Goal: Information Seeking & Learning: Learn about a topic

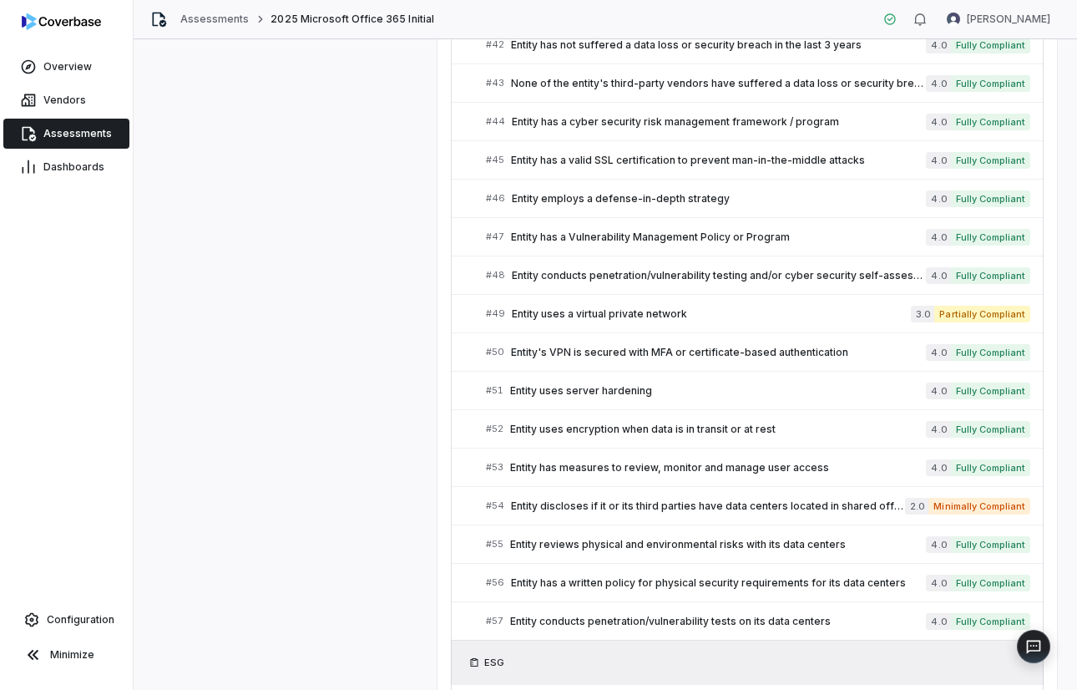
scroll to position [2008, 0]
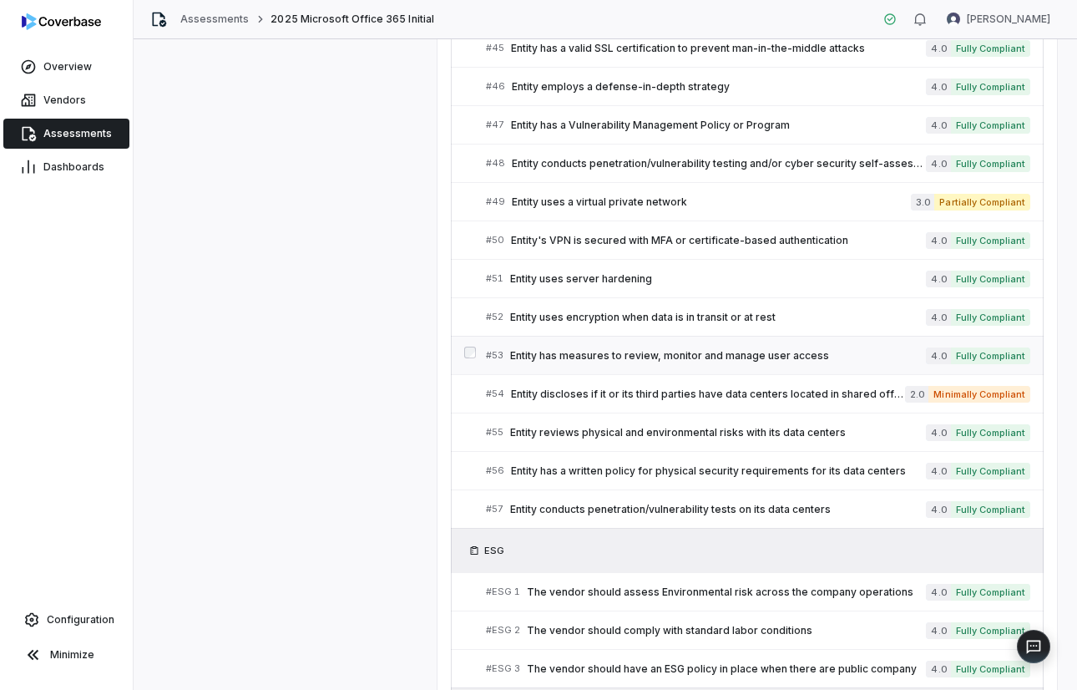
click at [747, 353] on span "Entity has measures to review, monitor and manage user access" at bounding box center [718, 355] width 416 height 13
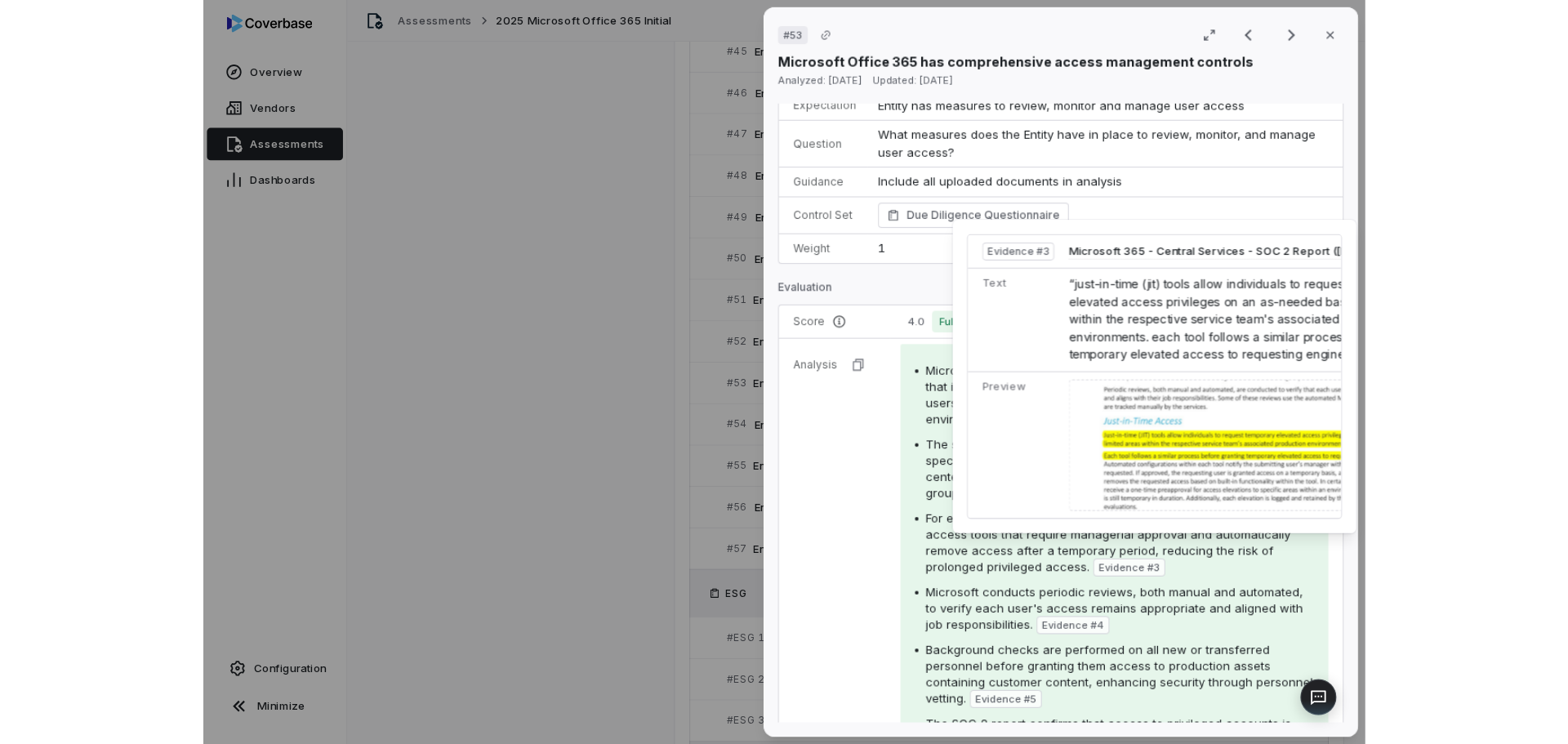
scroll to position [163, 0]
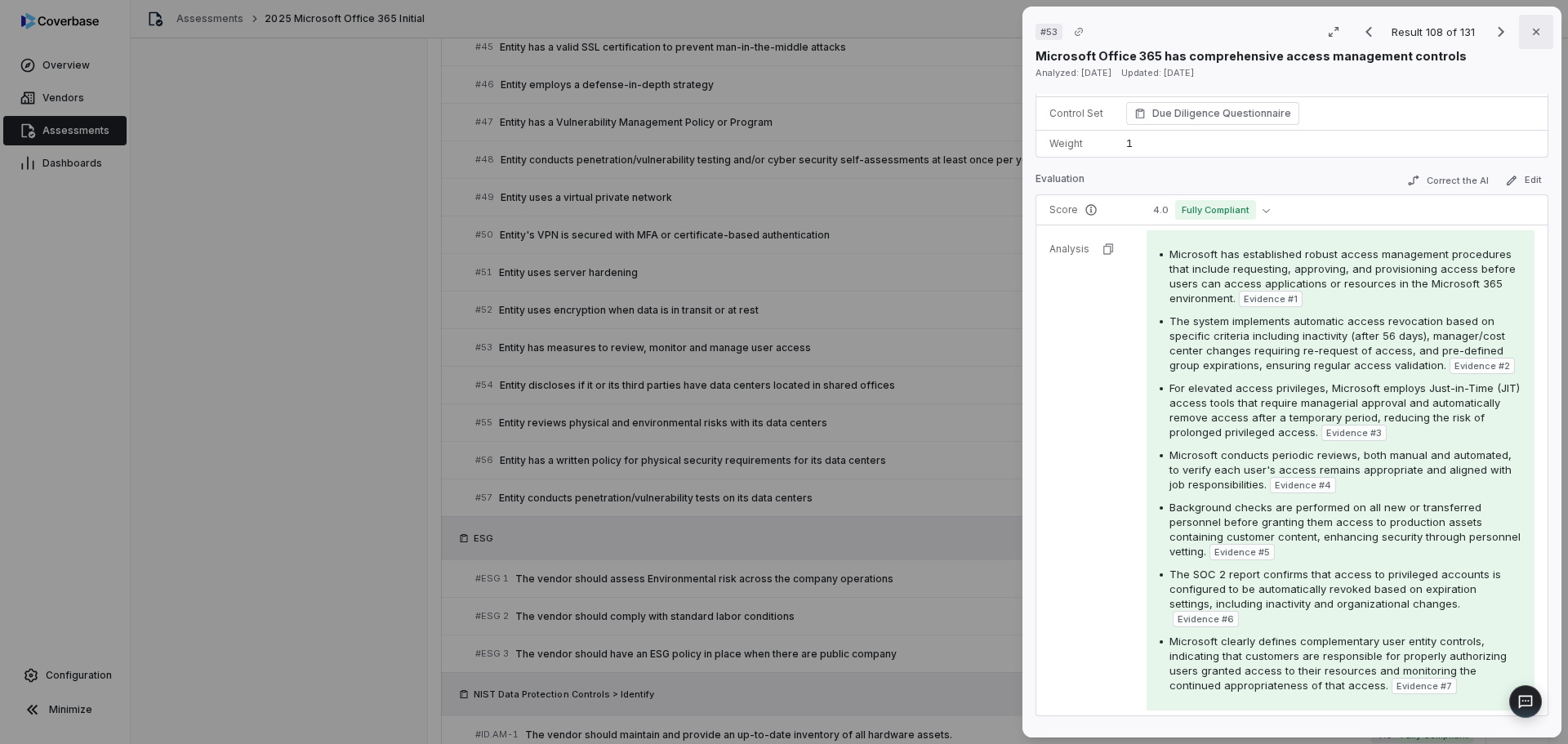
click at [1053, 31] on button "Close" at bounding box center [1536, 31] width 34 height 34
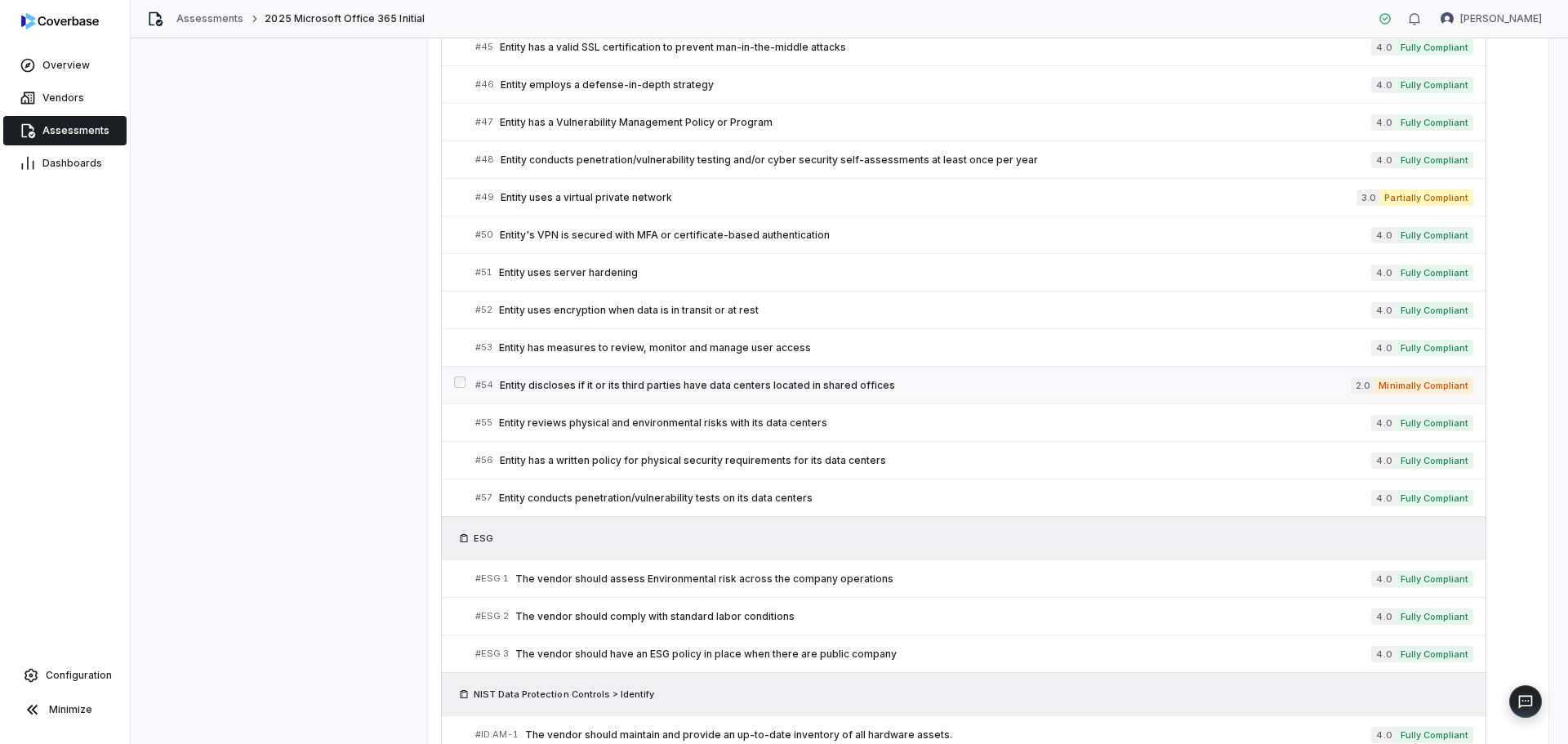
click at [703, 388] on span "Entity discloses if it or its third parties have data centers located in shared…" at bounding box center [925, 385] width 850 height 13
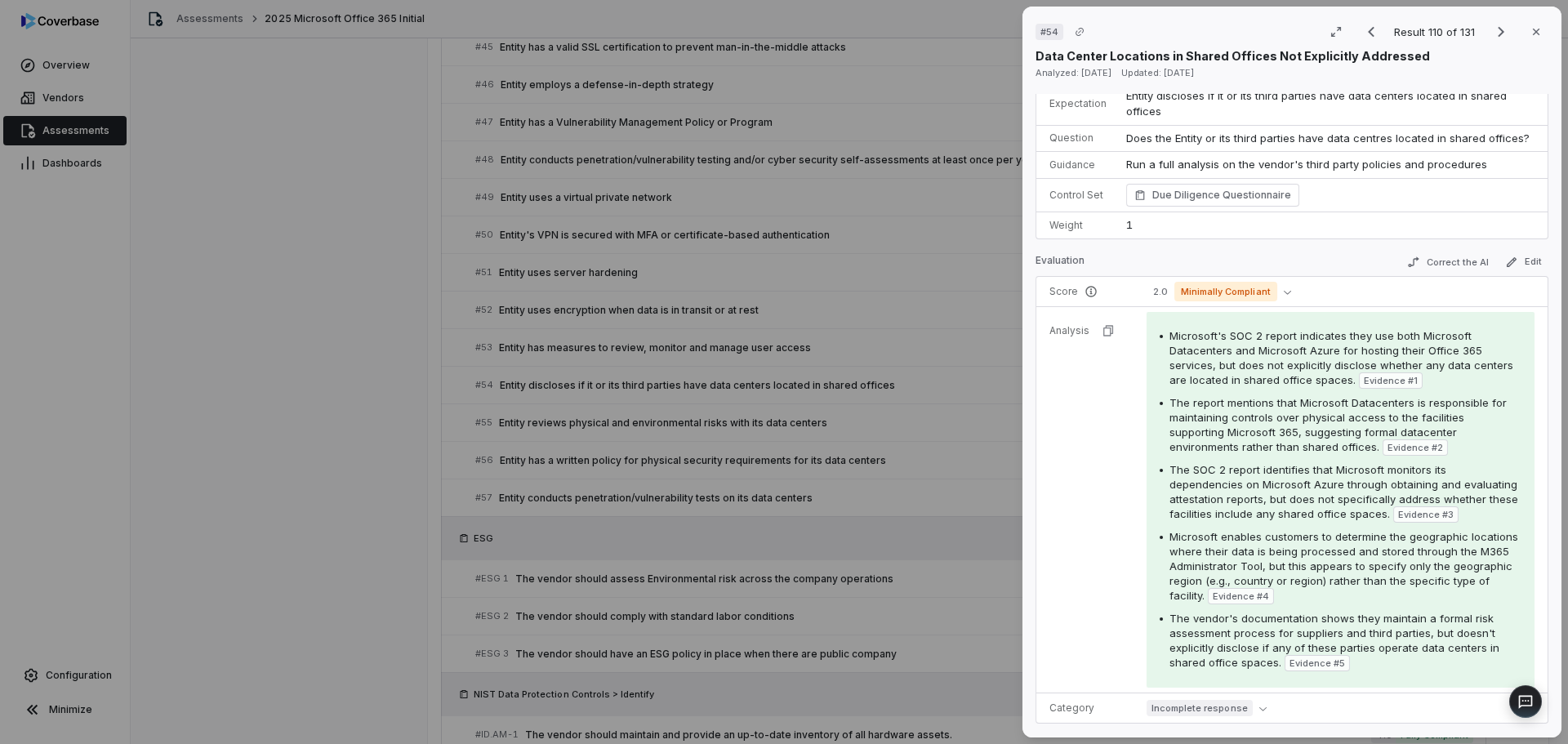
scroll to position [163, 0]
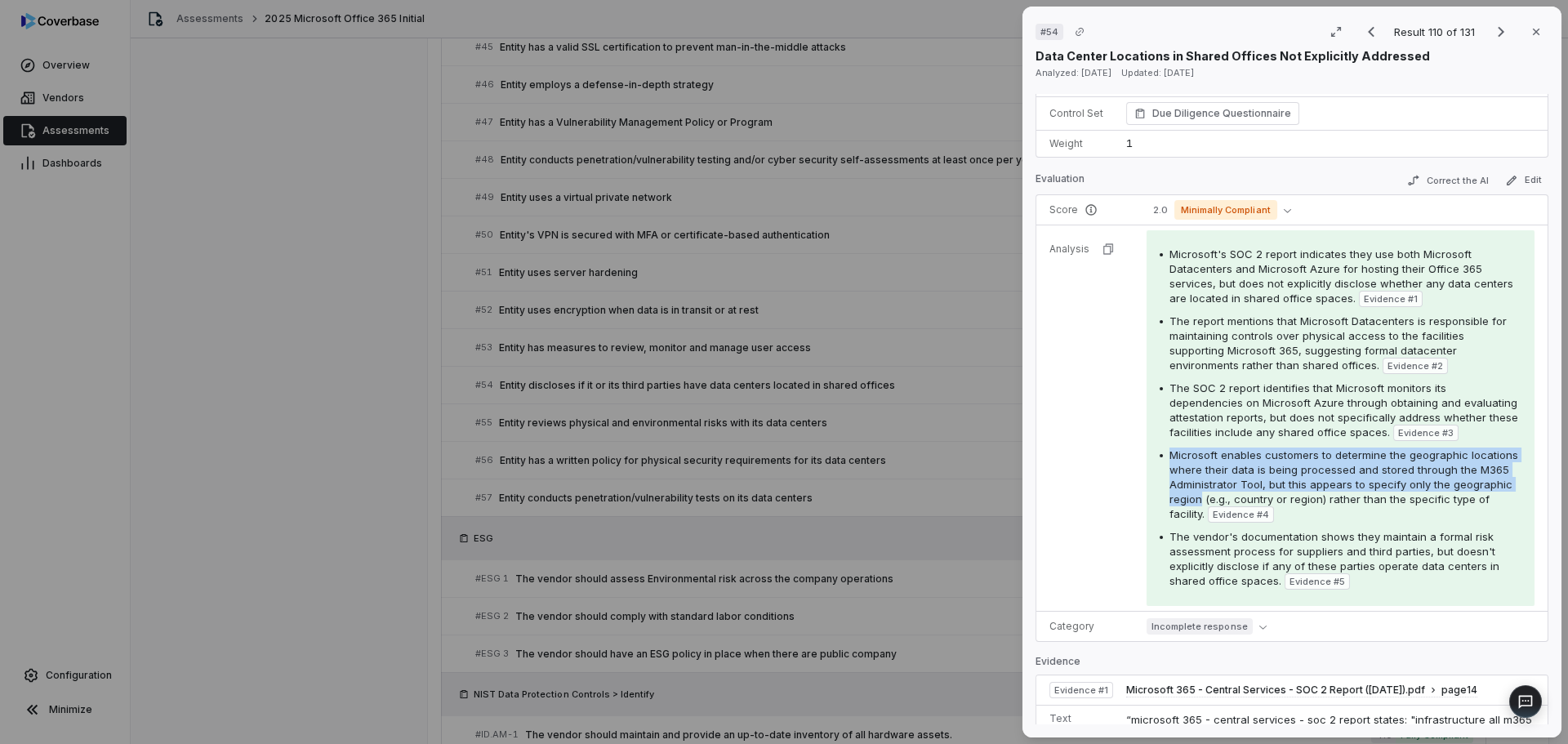
copy span "Microsoft enables customers to determine the geographic locations where their d…"
drag, startPoint x: 1168, startPoint y: 467, endPoint x: 1258, endPoint y: 519, distance: 103.9
click at [1053, 519] on span "Microsoft enables customers to determine the geographic locations where their d…" at bounding box center [1343, 485] width 349 height 72
click at [1053, 591] on td "Microsoft's SOC 2 report indicates they use both Microsoft Datacenters and Micr…" at bounding box center [1342, 418] width 411 height 386
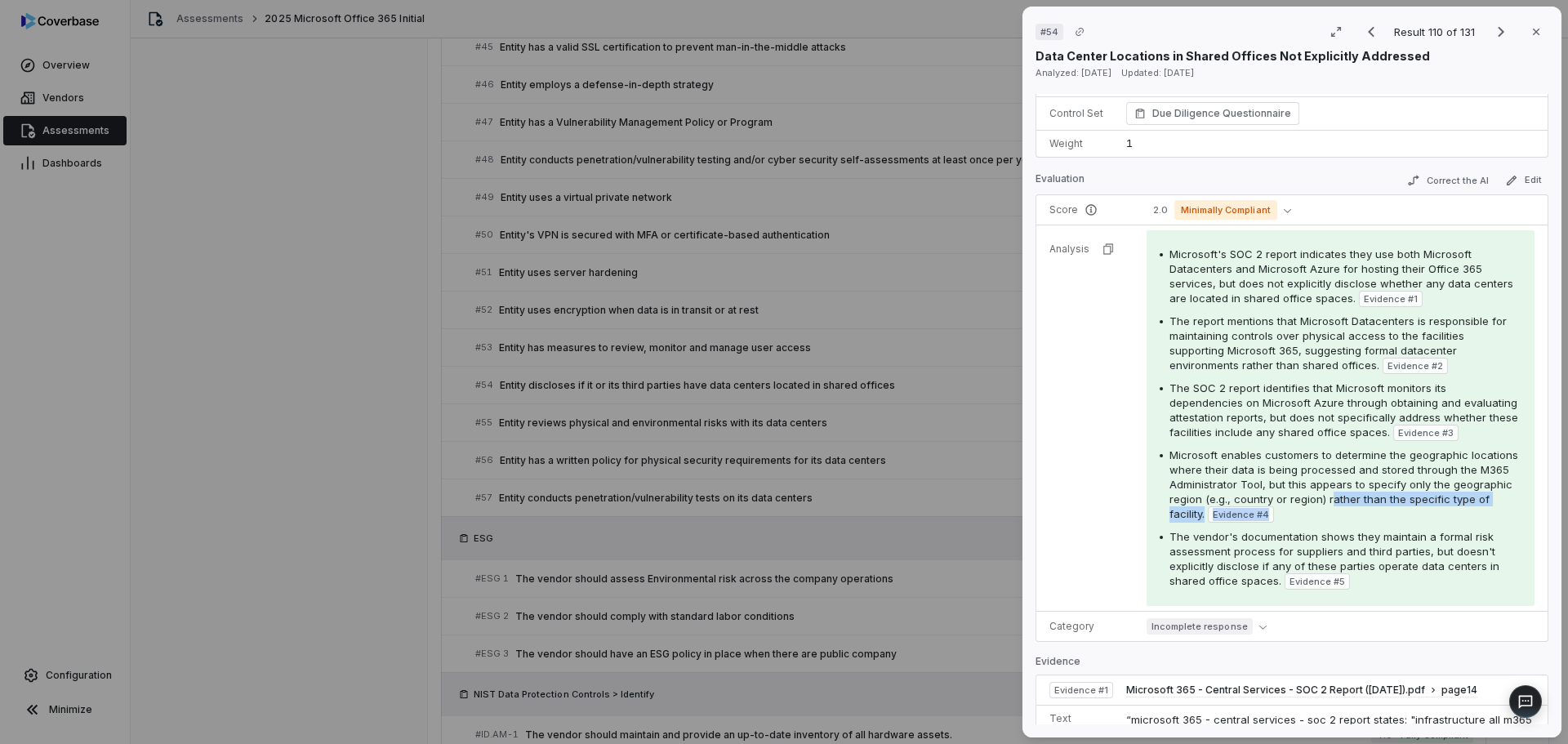
drag, startPoint x: 1387, startPoint y: 515, endPoint x: 1393, endPoint y: 533, distance: 19.0
click at [1053, 523] on div "Microsoft enables customers to determine the geographic locations where their d…" at bounding box center [1345, 485] width 352 height 75
copy div "ather than the specific type of facility. Evidence # 4"
drag, startPoint x: 1528, startPoint y: 36, endPoint x: 1375, endPoint y: 32, distance: 153.1
click at [1053, 36] on icon "button" at bounding box center [1535, 31] width 13 height 13
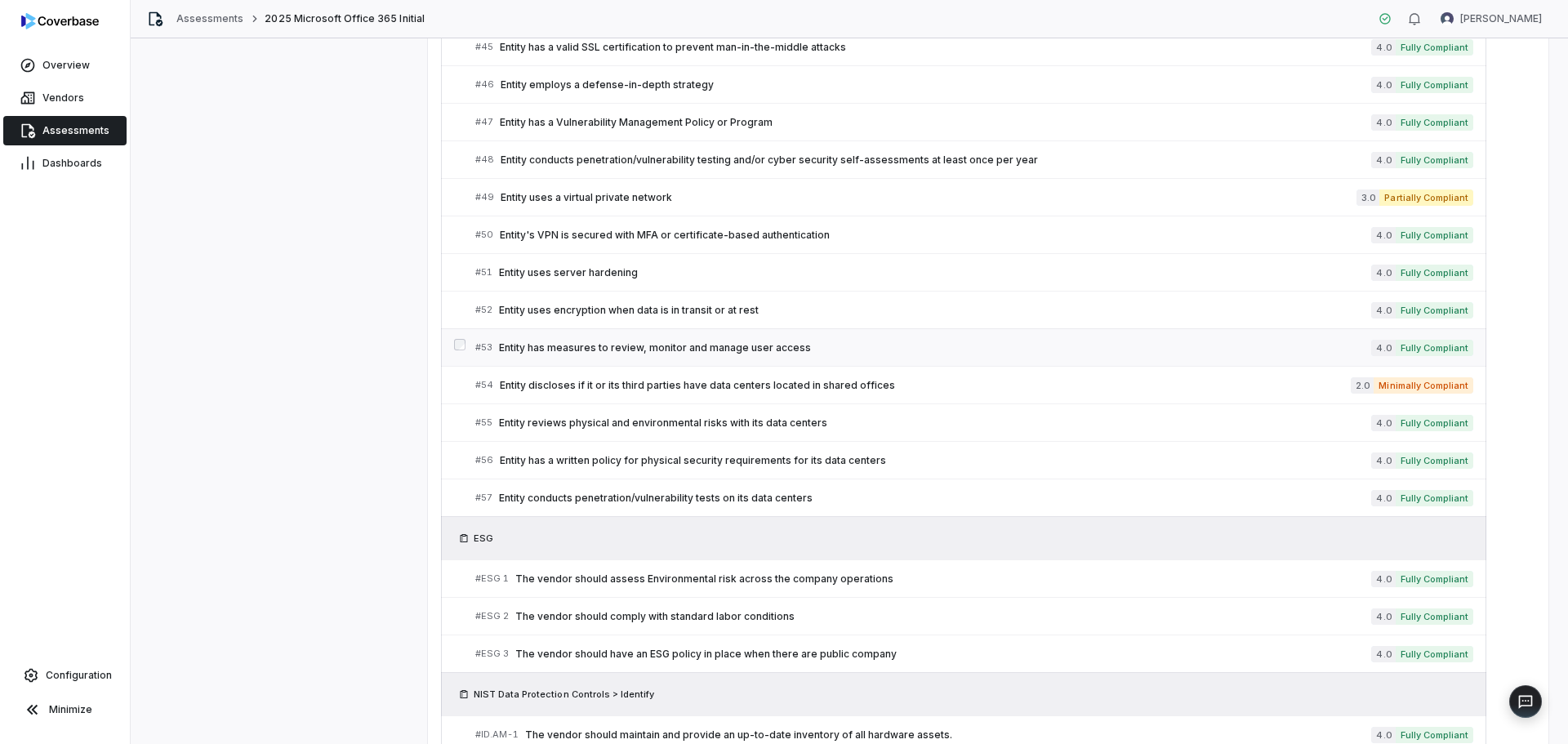
click at [717, 355] on div "# 53 Entity has measures to review, monitor and manage user access" at bounding box center [923, 348] width 895 height 18
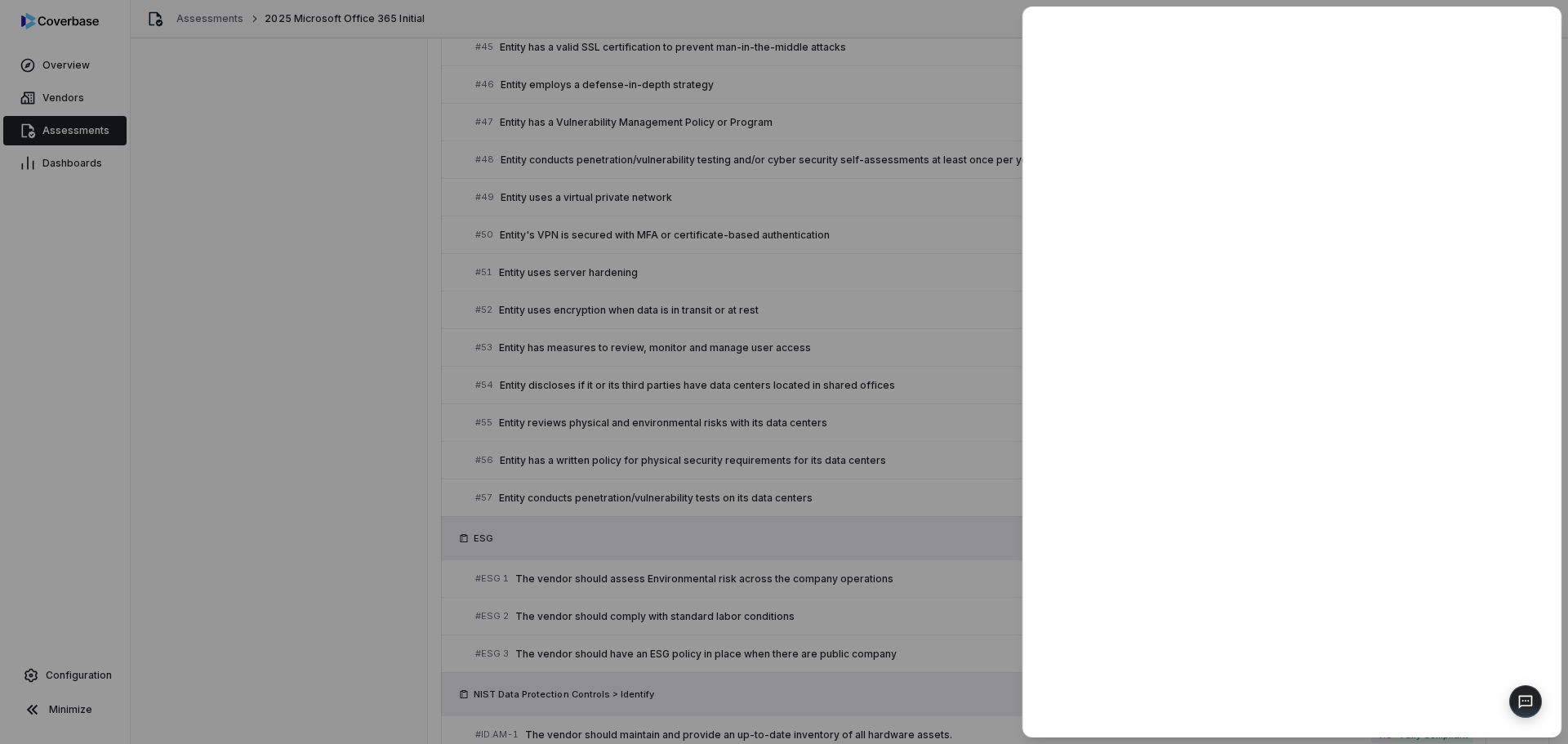
click at [915, 533] on div at bounding box center [784, 372] width 1568 height 744
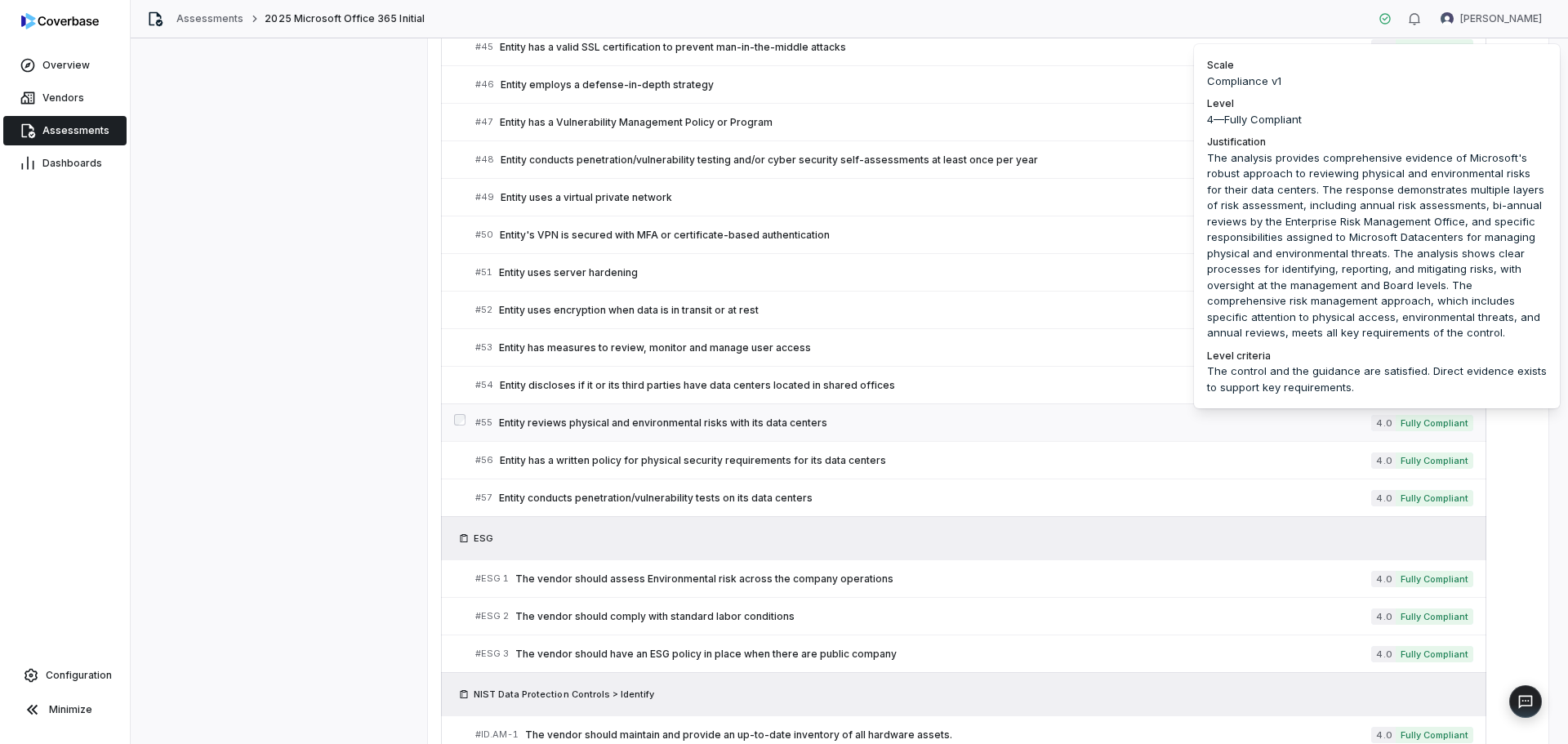
click at [1053, 424] on span "Fully Compliant" at bounding box center [1433, 422] width 77 height 17
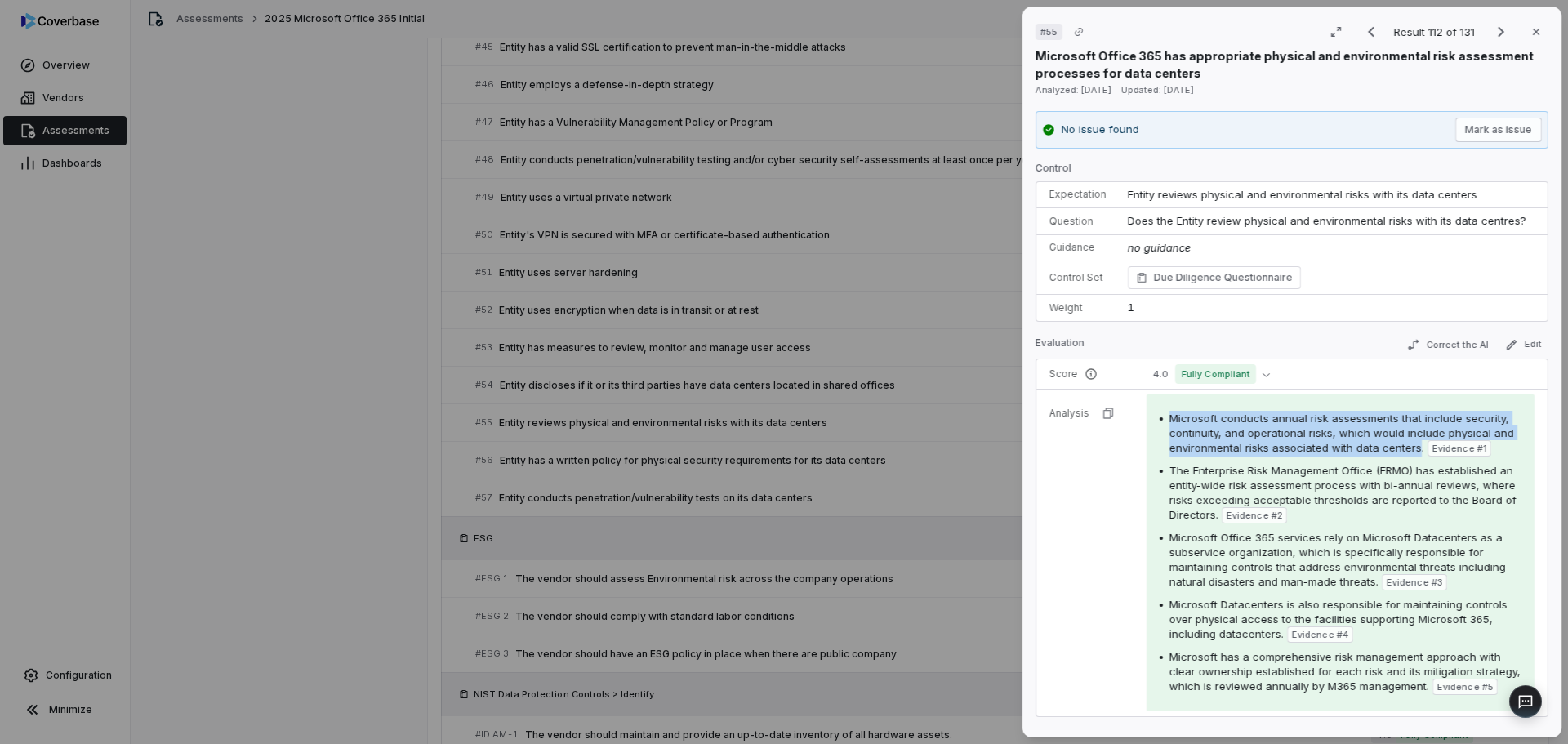
drag, startPoint x: 1193, startPoint y: 422, endPoint x: 1414, endPoint y: 454, distance: 223.3
click at [1053, 454] on div "Microsoft conducts annual risk assessments that include security, continuity, a…" at bounding box center [1340, 433] width 362 height 46
copy span "Microsoft conducts annual risk assessments that include security, continuity, a…"
drag, startPoint x: 1526, startPoint y: 27, endPoint x: 1416, endPoint y: 92, distance: 127.8
click at [1053, 26] on icon "button" at bounding box center [1535, 31] width 13 height 13
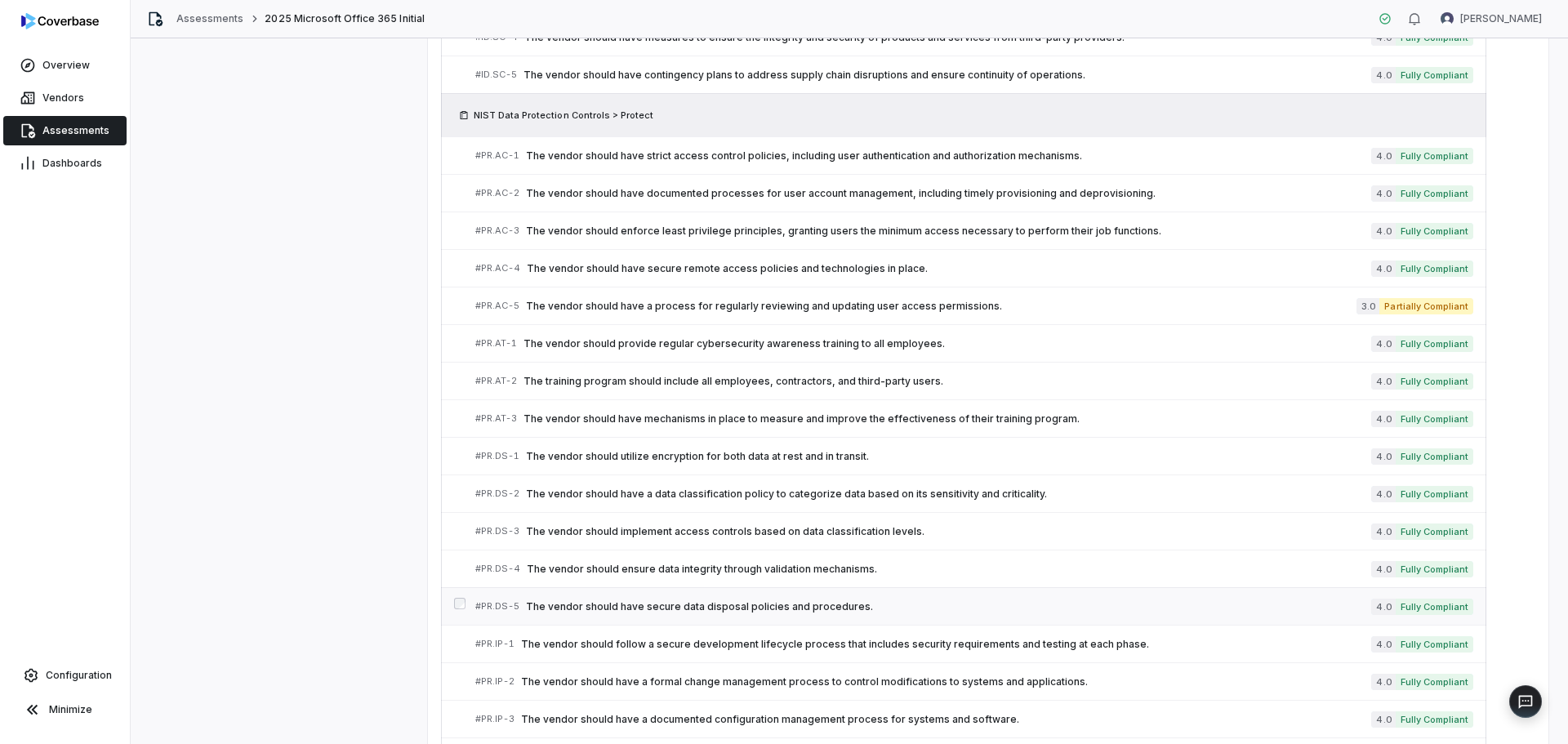
scroll to position [3515, 0]
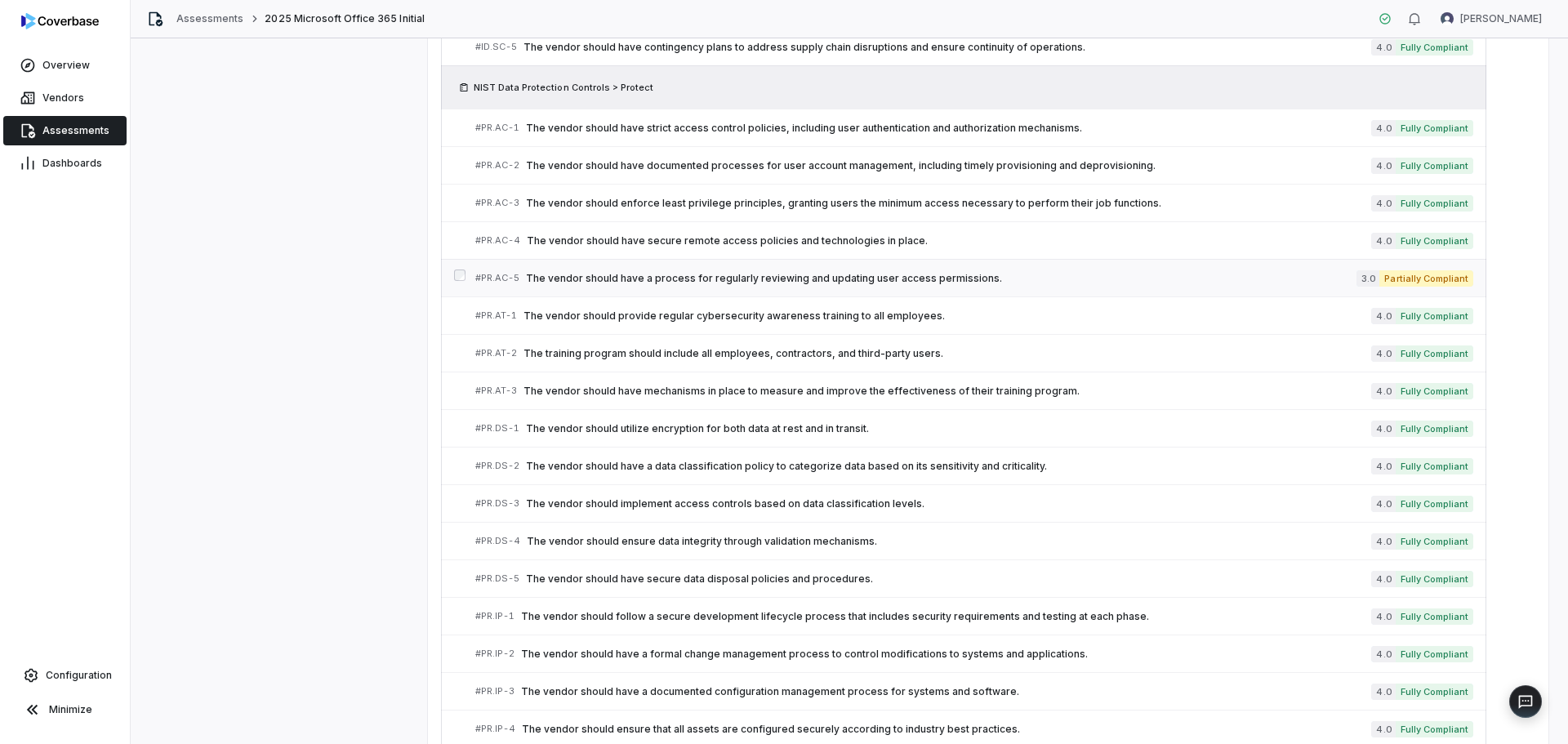
click at [870, 278] on span "The vendor should have a process for regularly reviewing and updating user acce…" at bounding box center [940, 278] width 830 height 13
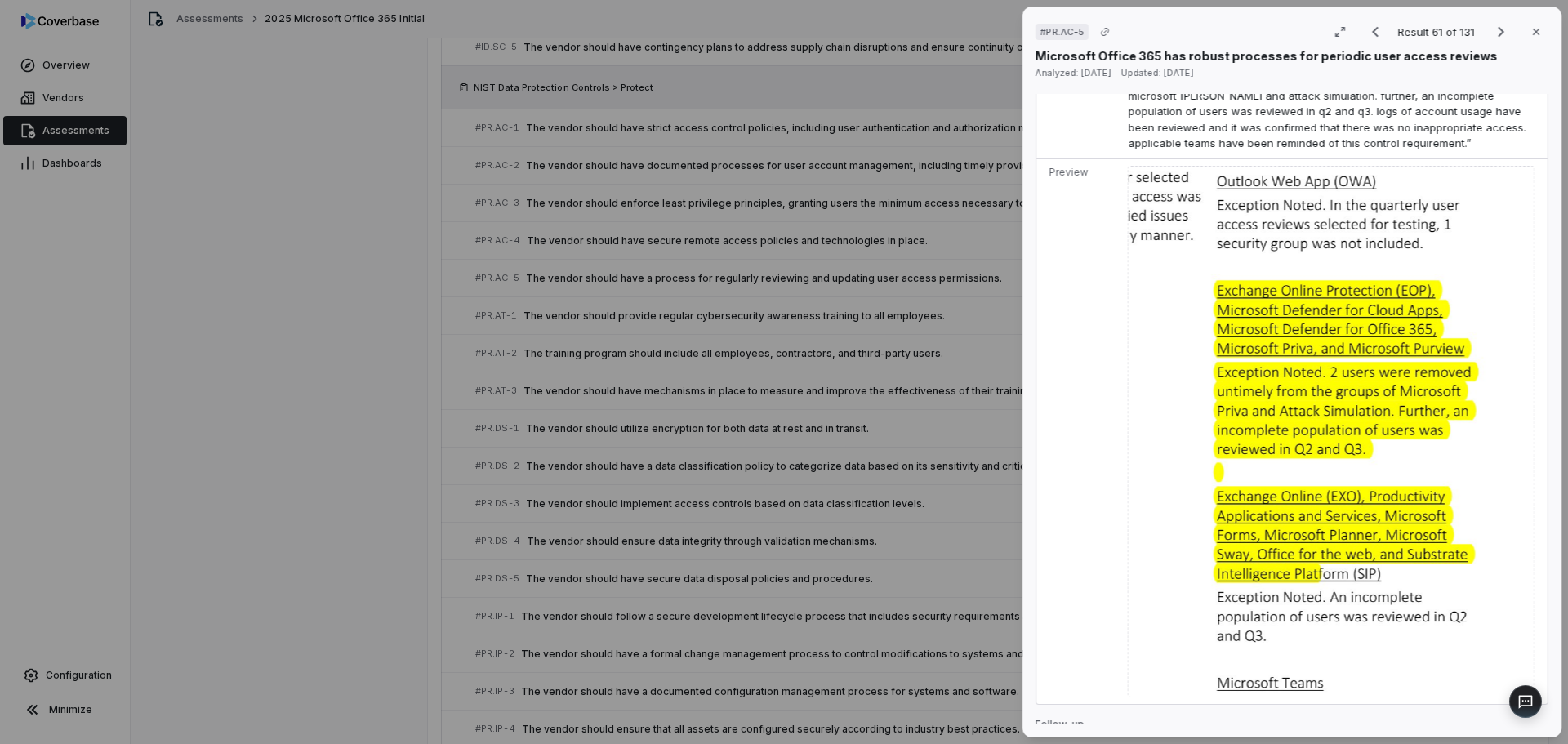
scroll to position [1985, 0]
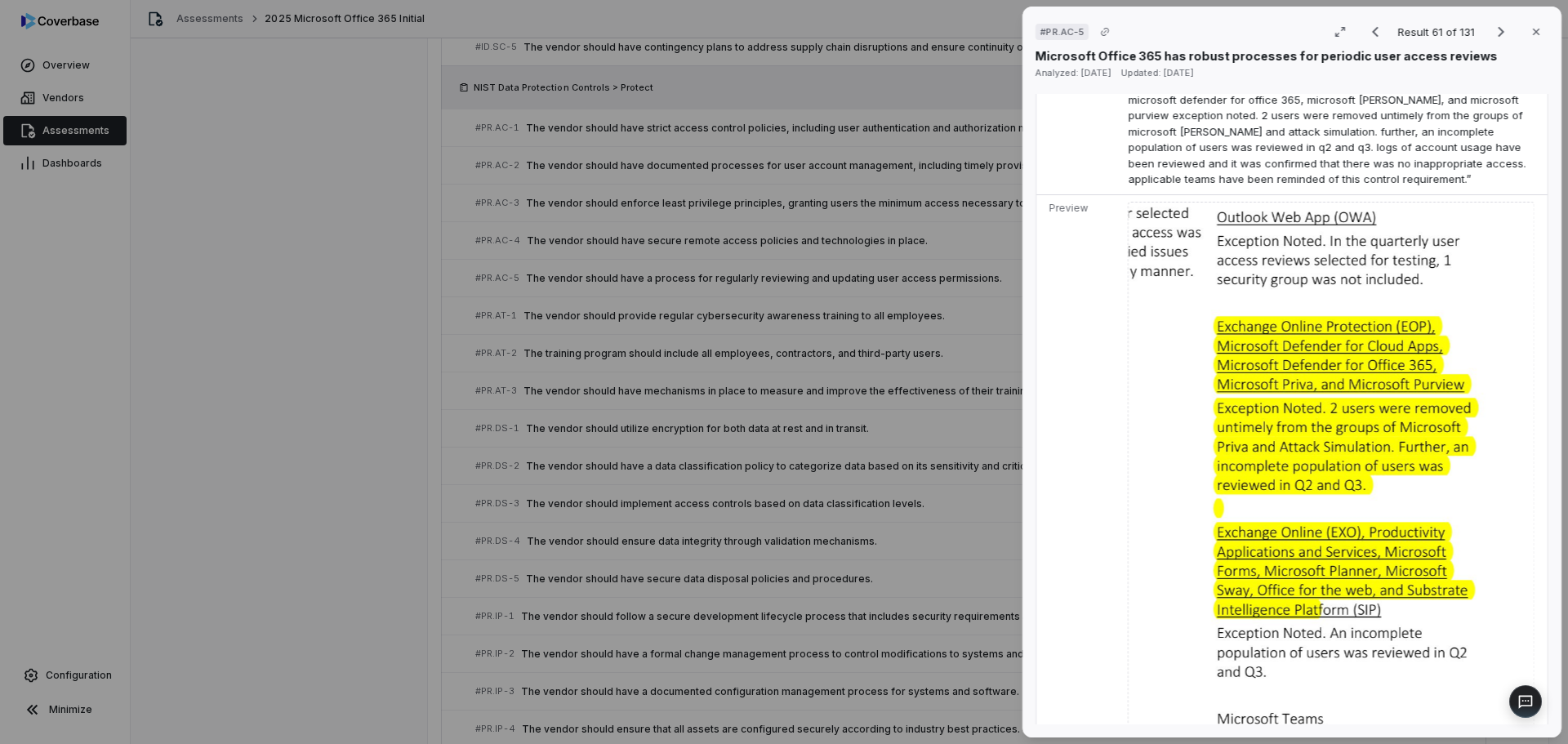
drag, startPoint x: 1528, startPoint y: 30, endPoint x: 1146, endPoint y: 386, distance: 522.2
click at [1053, 31] on icon "button" at bounding box center [1535, 31] width 13 height 13
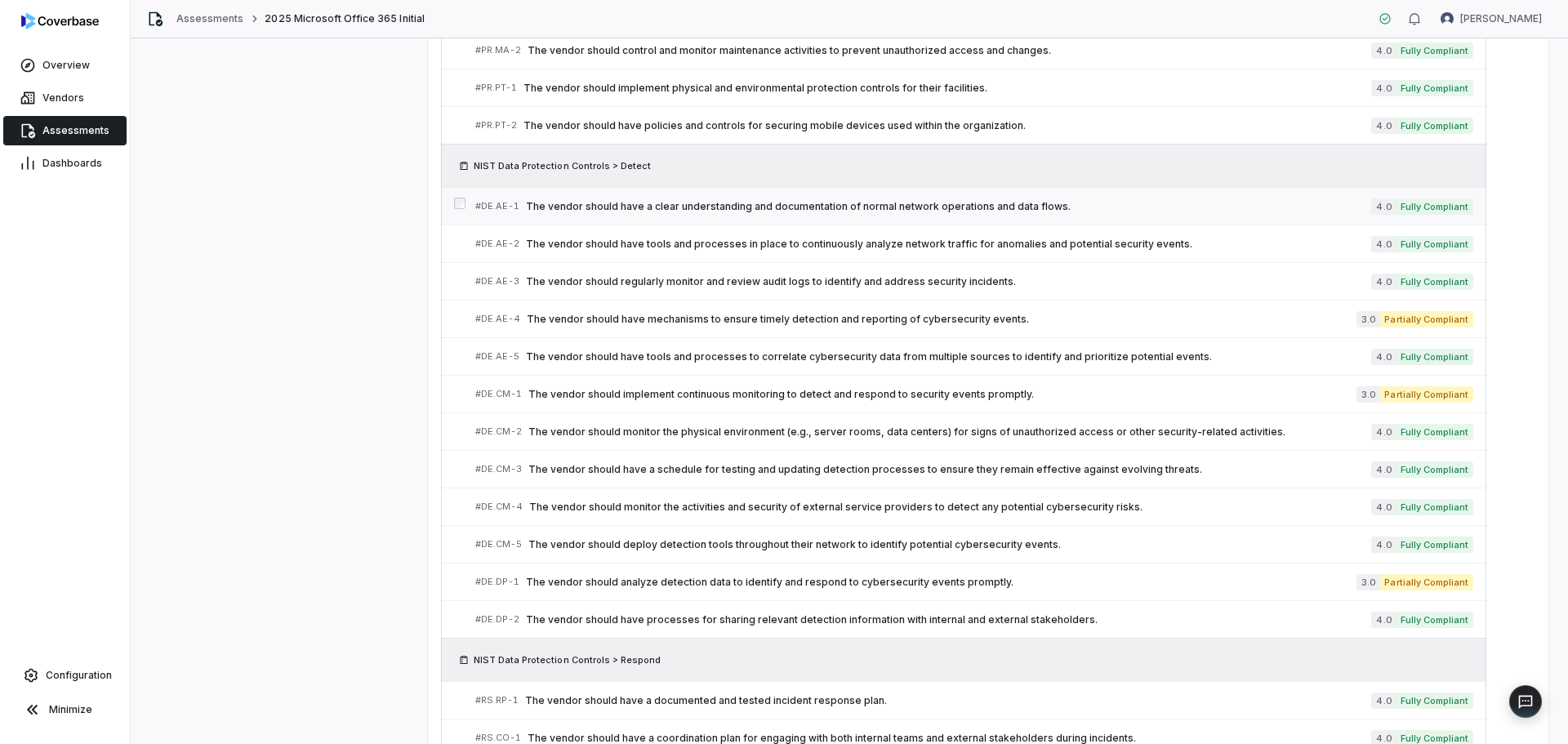
scroll to position [4250, 0]
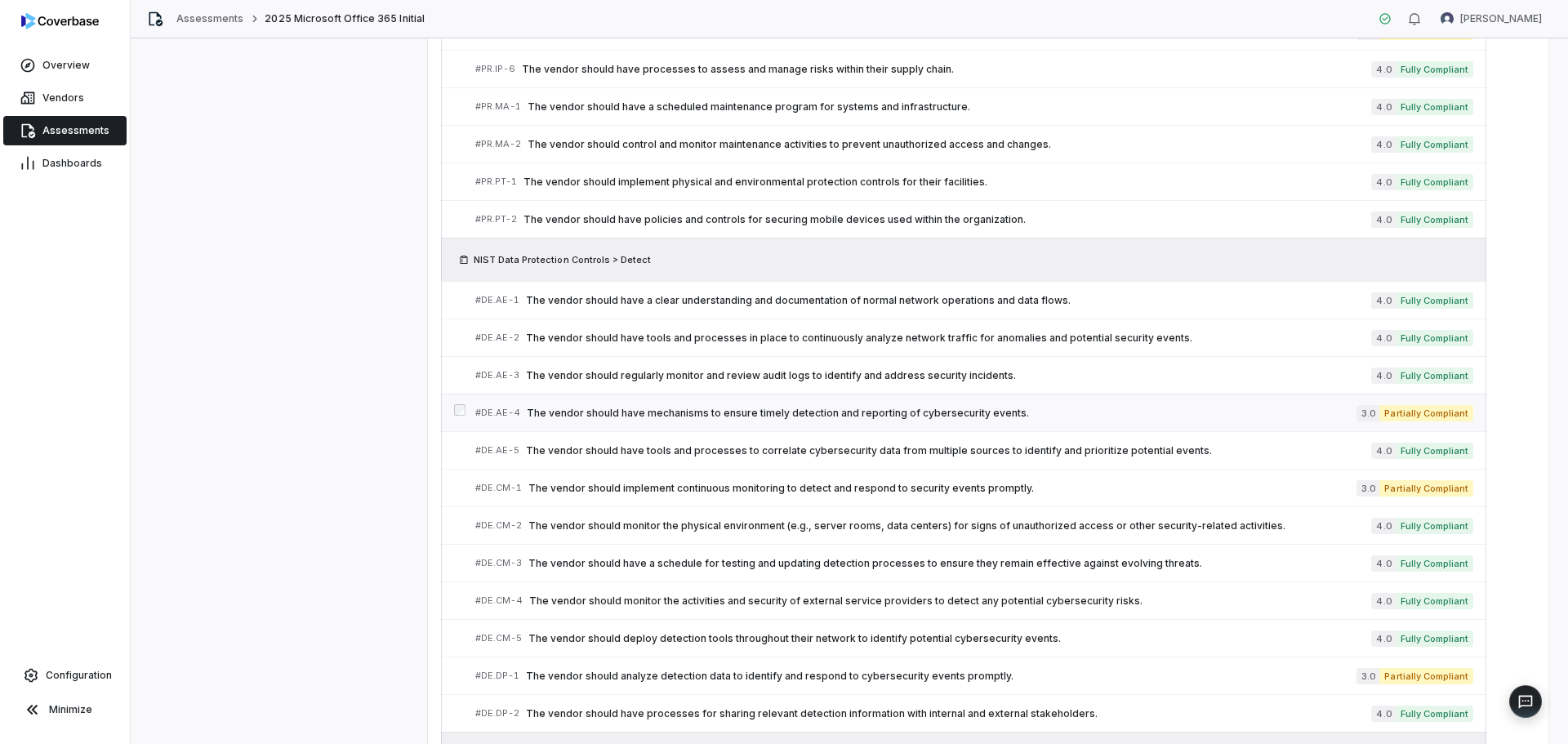
click at [850, 415] on span "The vendor should have mechanisms to ensure timely detection and reporting of c…" at bounding box center [941, 413] width 830 height 13
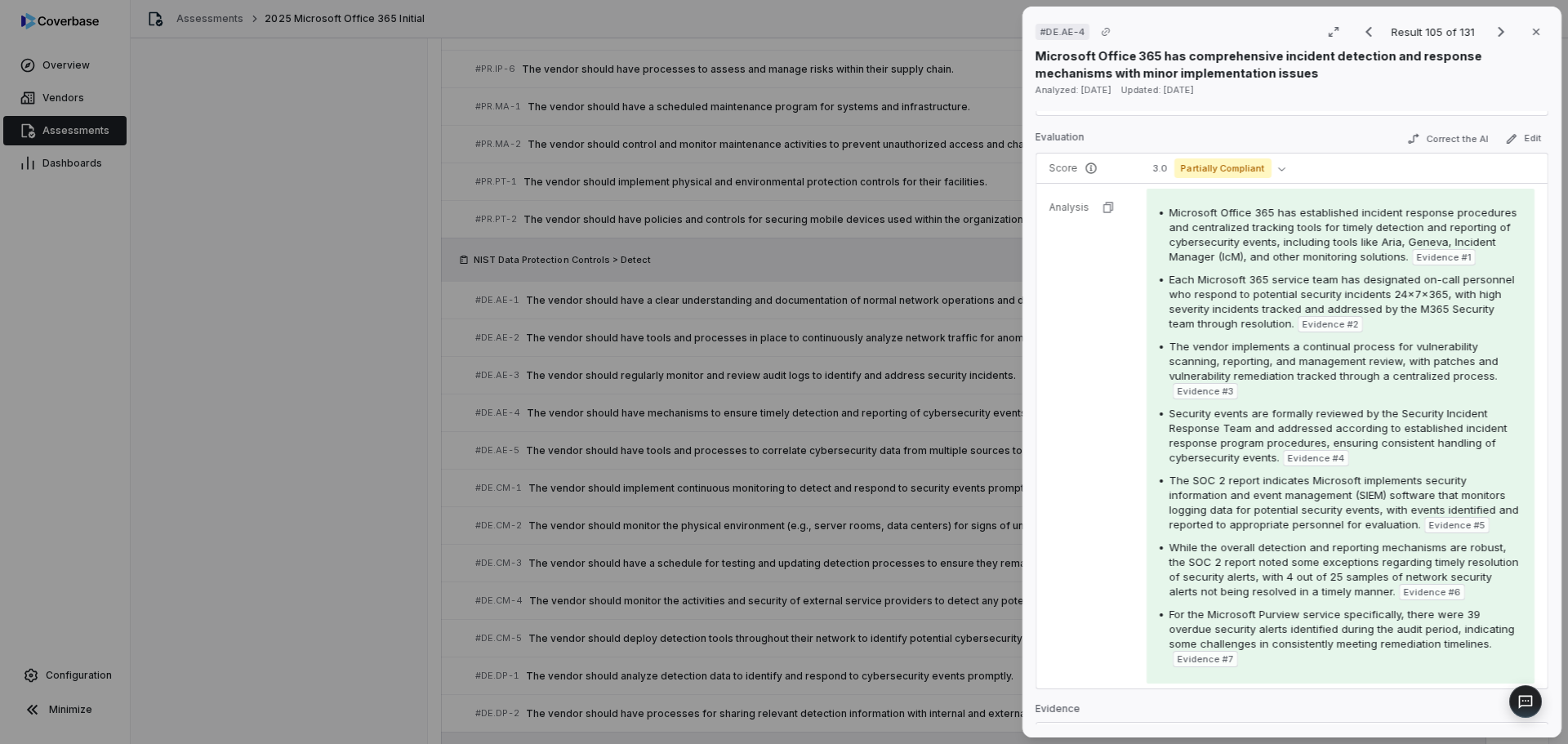
scroll to position [245, 0]
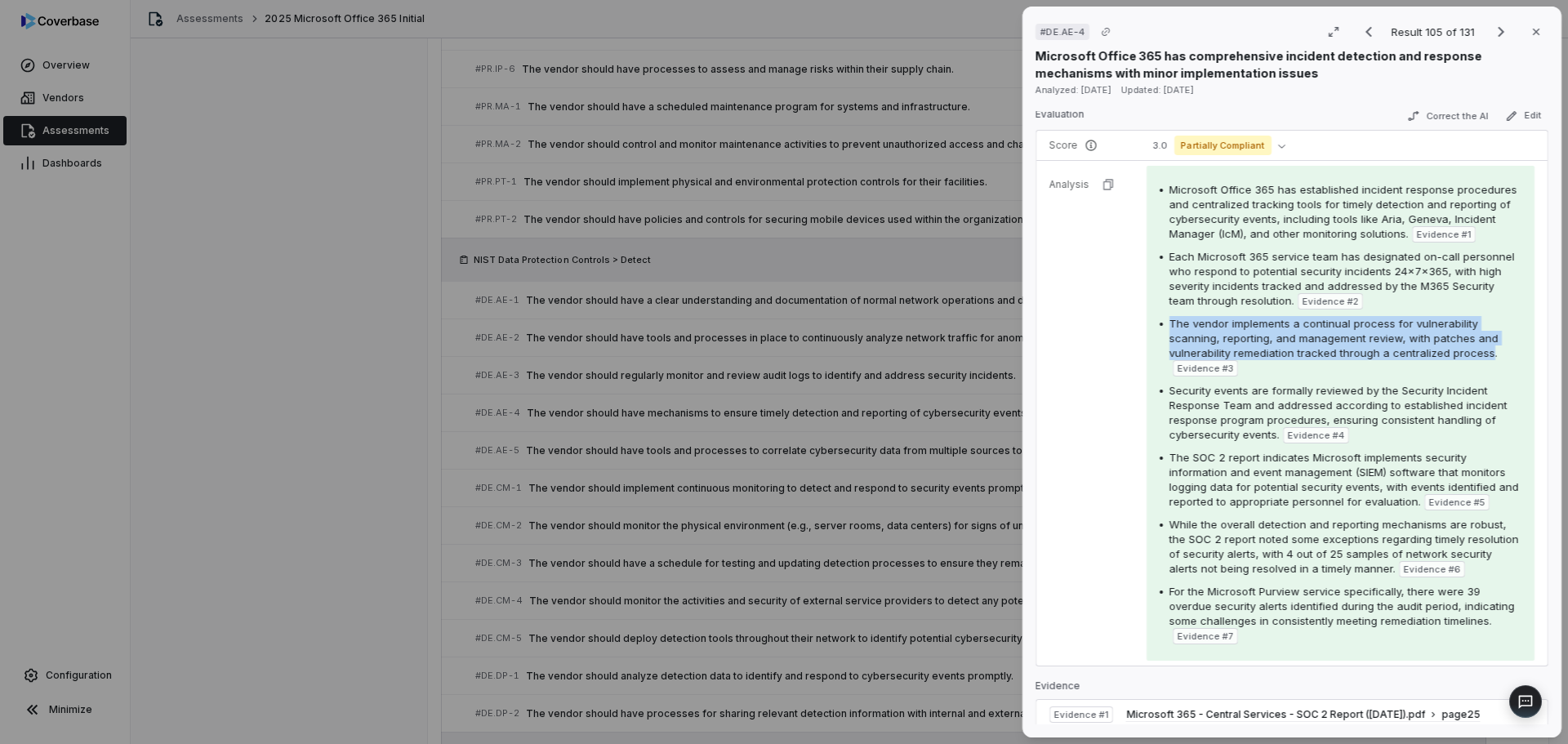
drag, startPoint x: 1485, startPoint y: 362, endPoint x: 1162, endPoint y: 339, distance: 323.8
click at [1053, 339] on div "The vendor implements a continual process for vulnerability scanning, reporting…" at bounding box center [1340, 346] width 362 height 61
copy div "The vendor implements a continual process for vulnerability scanning, reporting…"
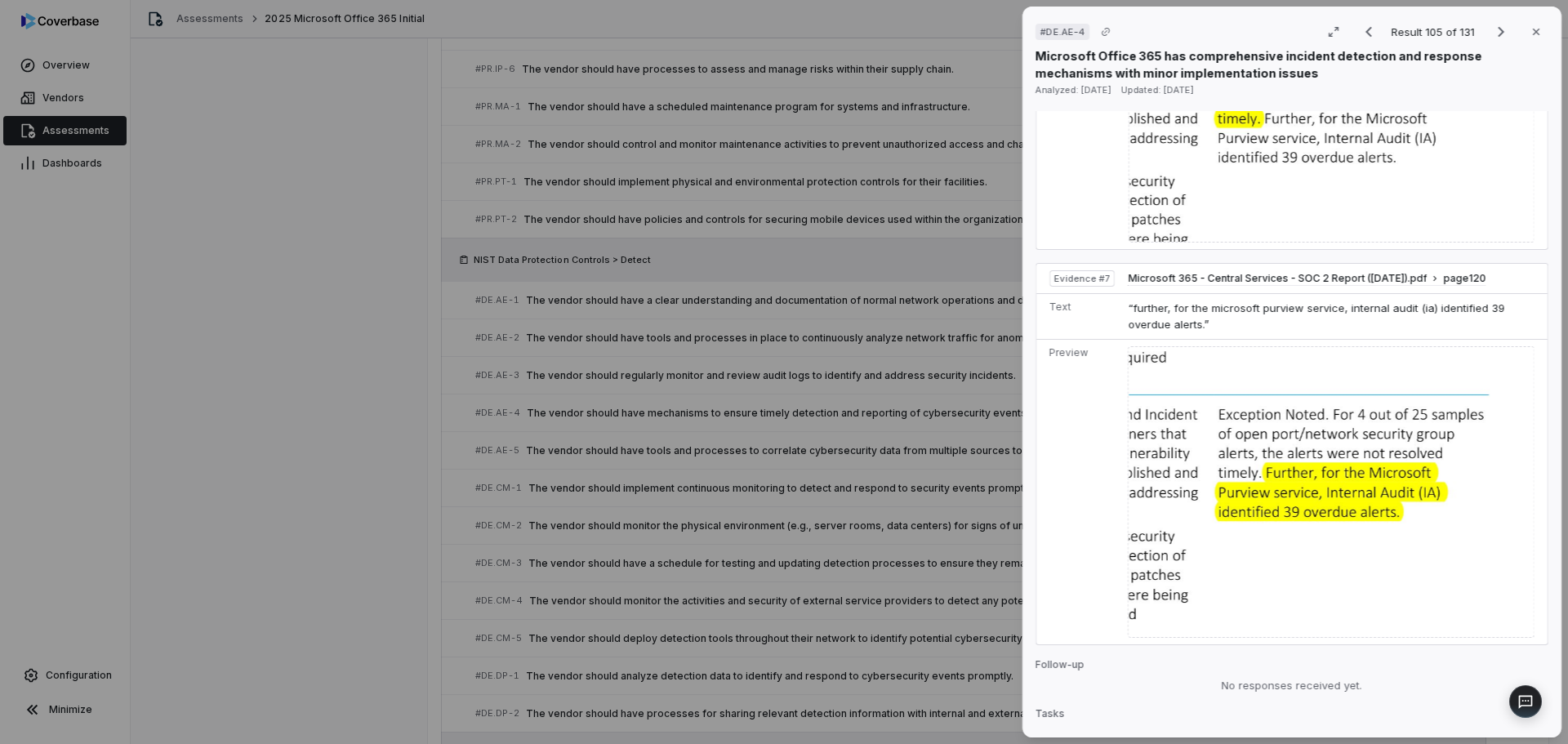
scroll to position [2411, 0]
click at [1053, 503] on img at bounding box center [1331, 493] width 407 height 291
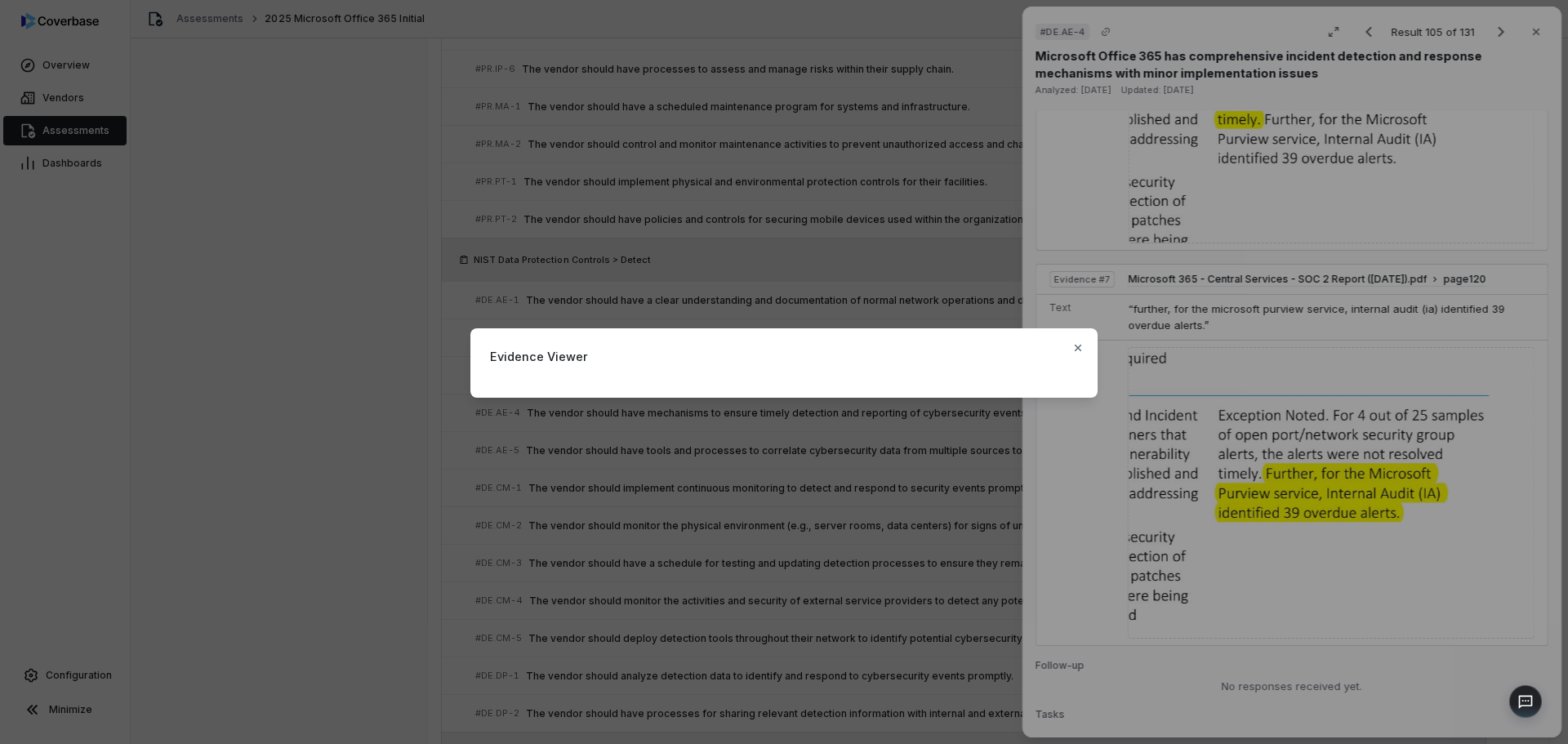
click at [1053, 489] on div "Evidence Viewer Close" at bounding box center [784, 372] width 1568 height 744
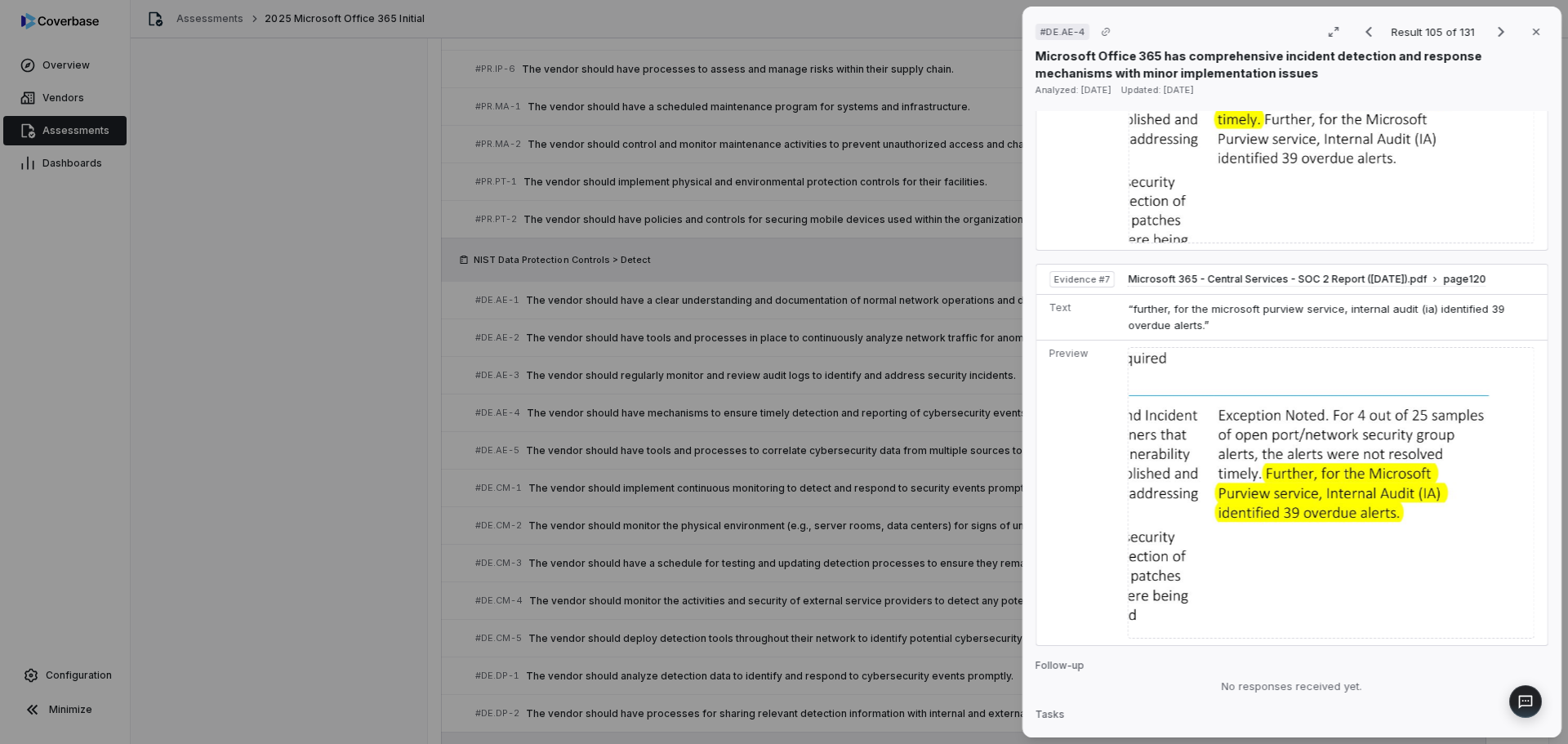
click at [1053, 488] on img at bounding box center [1331, 493] width 407 height 291
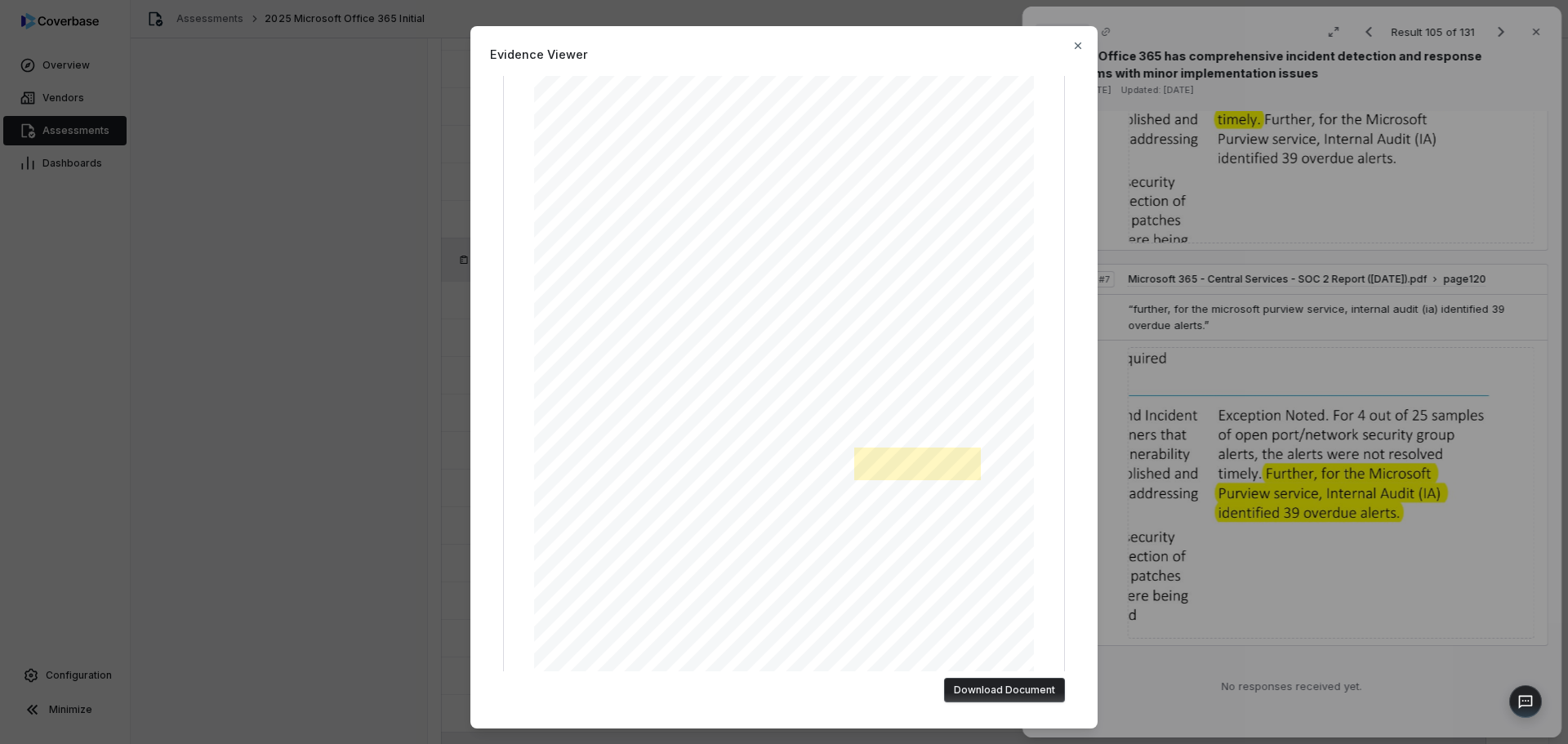
scroll to position [131, 0]
click at [1011, 674] on button "Download Document" at bounding box center [1005, 689] width 121 height 24
drag, startPoint x: 1073, startPoint y: 49, endPoint x: 1029, endPoint y: 67, distance: 47.5
click at [1053, 50] on icon "button" at bounding box center [1077, 45] width 13 height 13
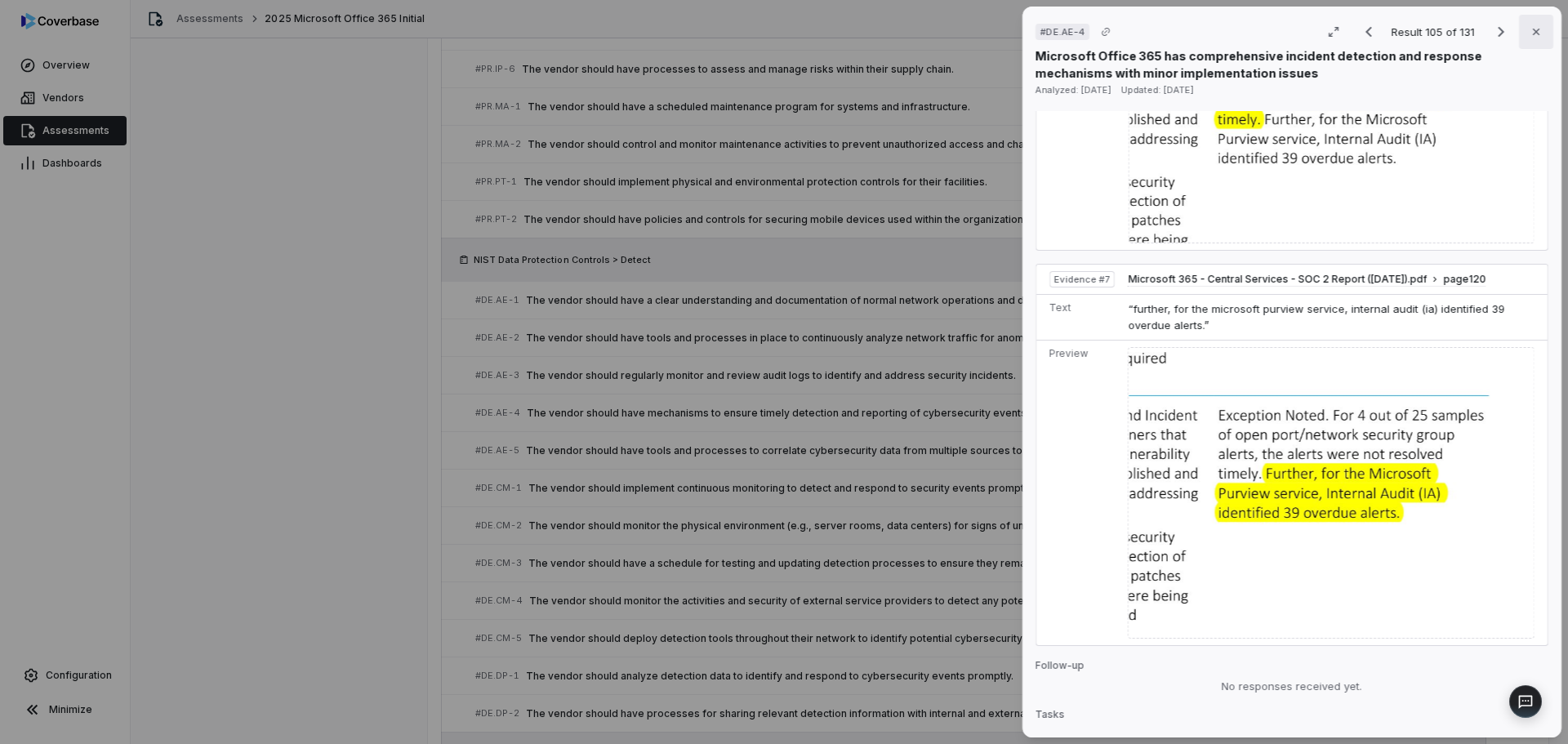
click at [1053, 34] on icon "button" at bounding box center [1536, 31] width 7 height 7
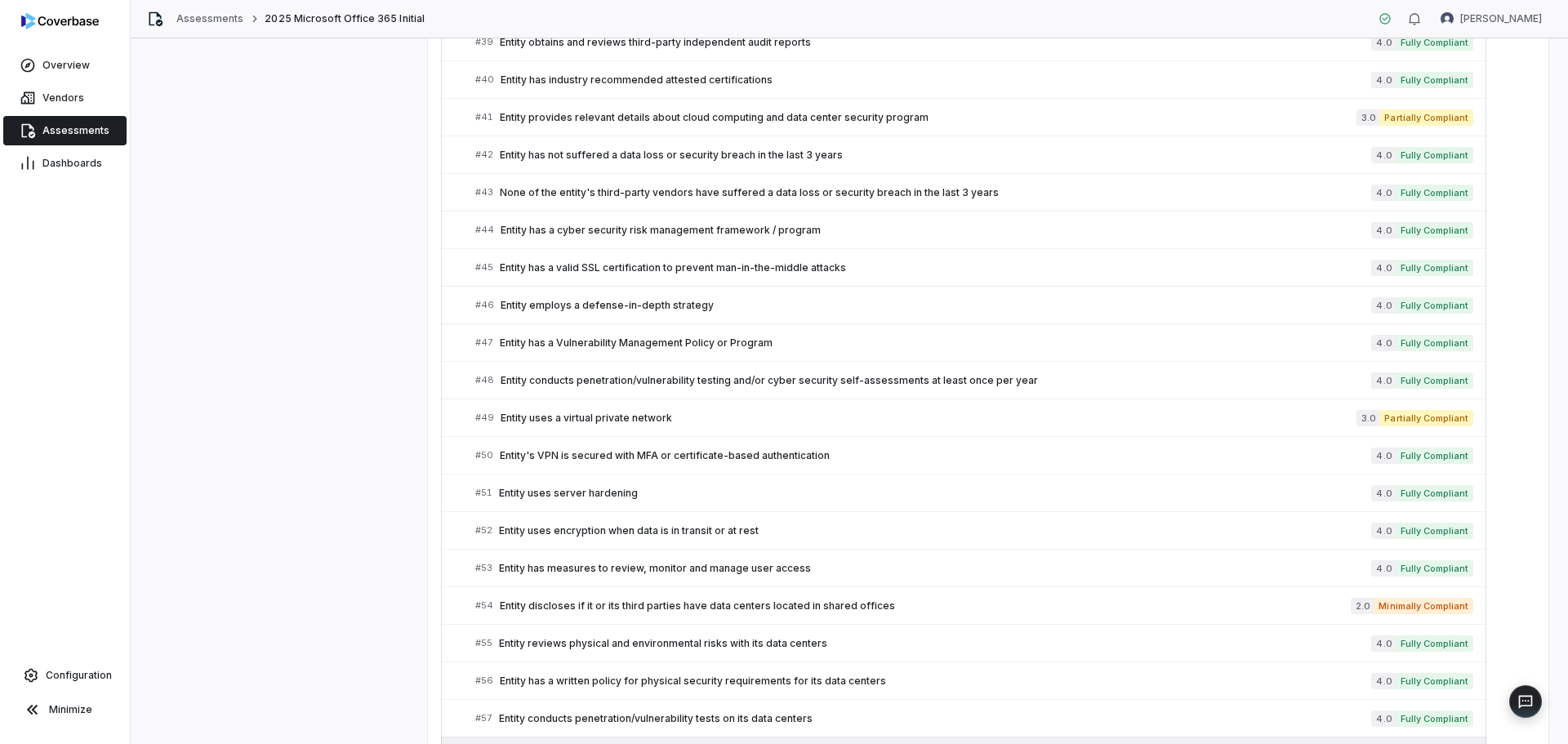
scroll to position [1718, 0]
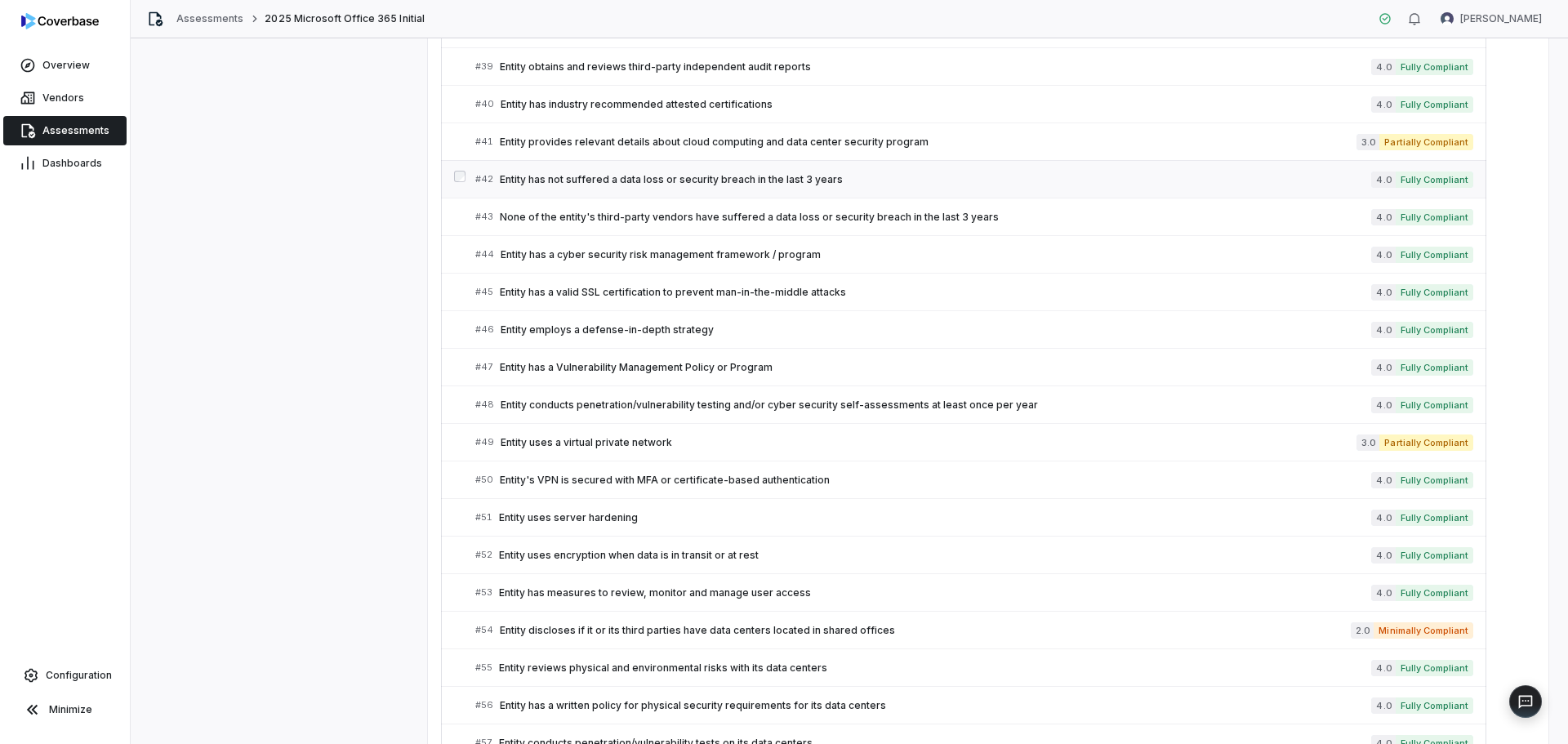
click at [639, 177] on span "Entity has not suffered a data loss or security breach in the last 3 years" at bounding box center [935, 179] width 871 height 13
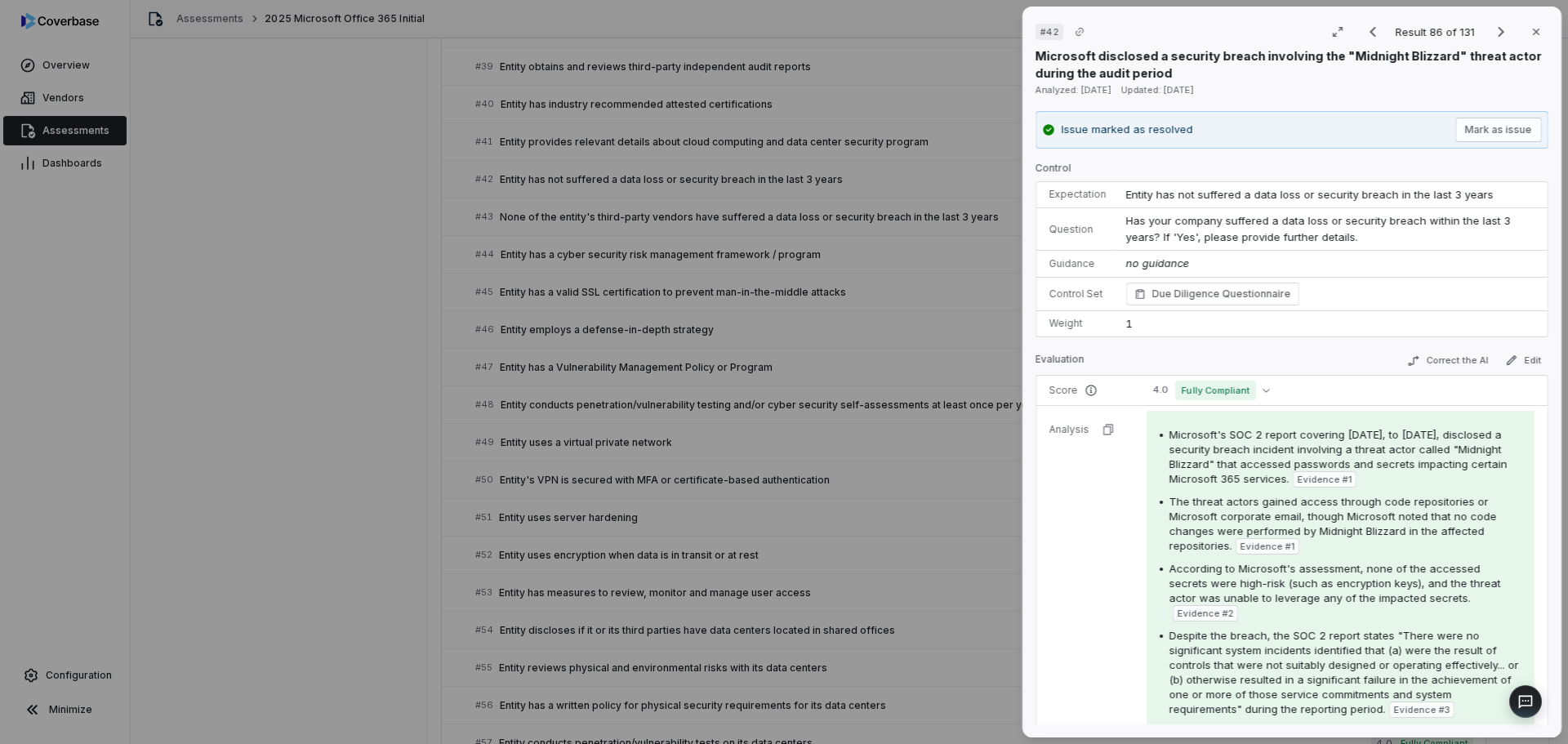
drag, startPoint x: 1169, startPoint y: 437, endPoint x: 1413, endPoint y: 475, distance: 246.9
click at [1053, 475] on span "Microsoft's SOC 2 report covering [DATE], to [DATE], disclosed a security breac…" at bounding box center [1338, 457] width 338 height 57
copy span "Microsoft's SOC 2 report covering [DATE], to [DATE], disclosed a security breac…"
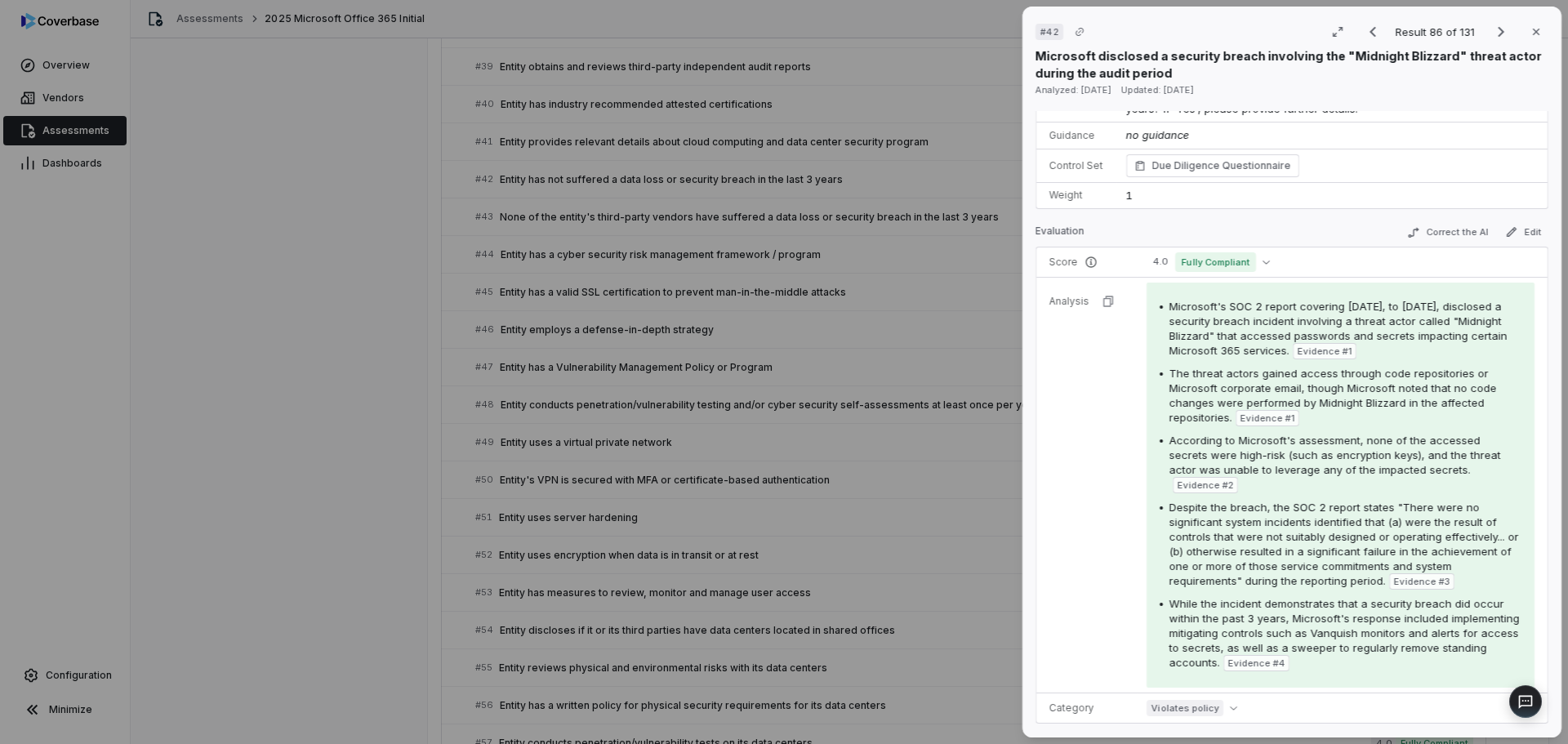
scroll to position [327, 0]
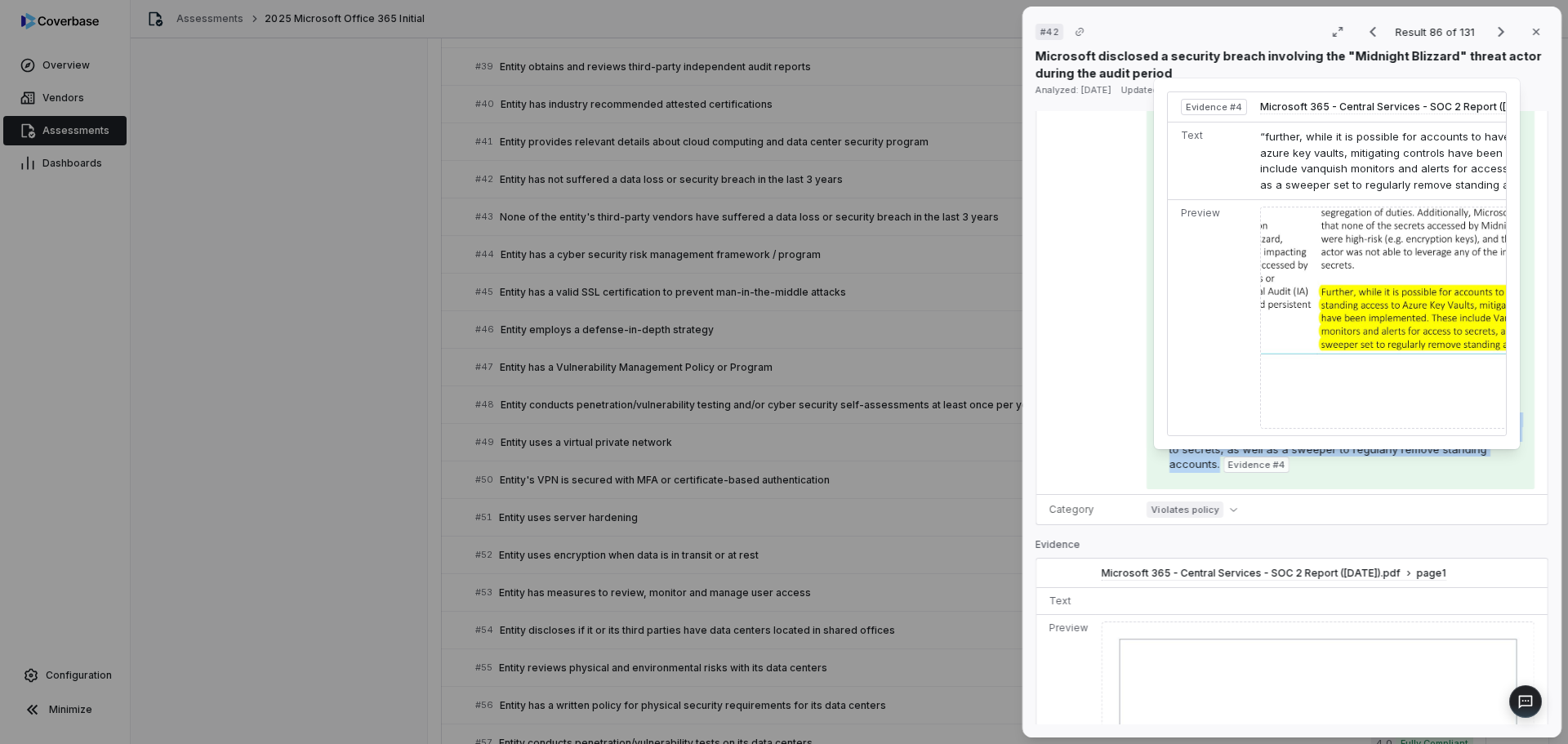
drag, startPoint x: 1288, startPoint y: 421, endPoint x: 1304, endPoint y: 467, distance: 48.7
click at [1053, 467] on div "While the incident demonstrates that a security breach did occur within the pas…" at bounding box center [1345, 435] width 352 height 75
copy span "Microsoft's response included implementing mitigating controls such as Vanquish…"
click at [1053, 35] on icon "button" at bounding box center [1535, 31] width 13 height 13
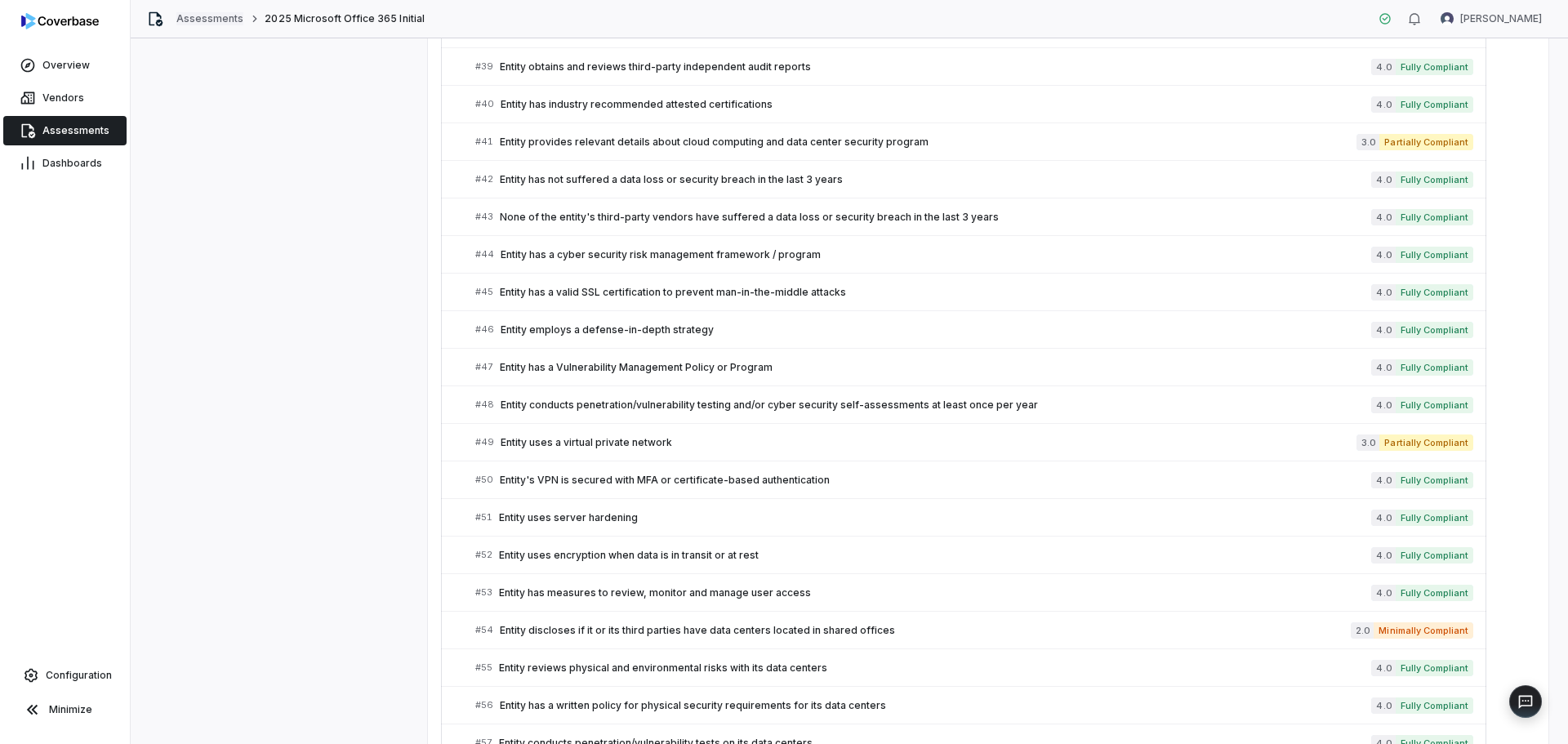
click at [223, 22] on link "Assessments" at bounding box center [209, 19] width 66 height 13
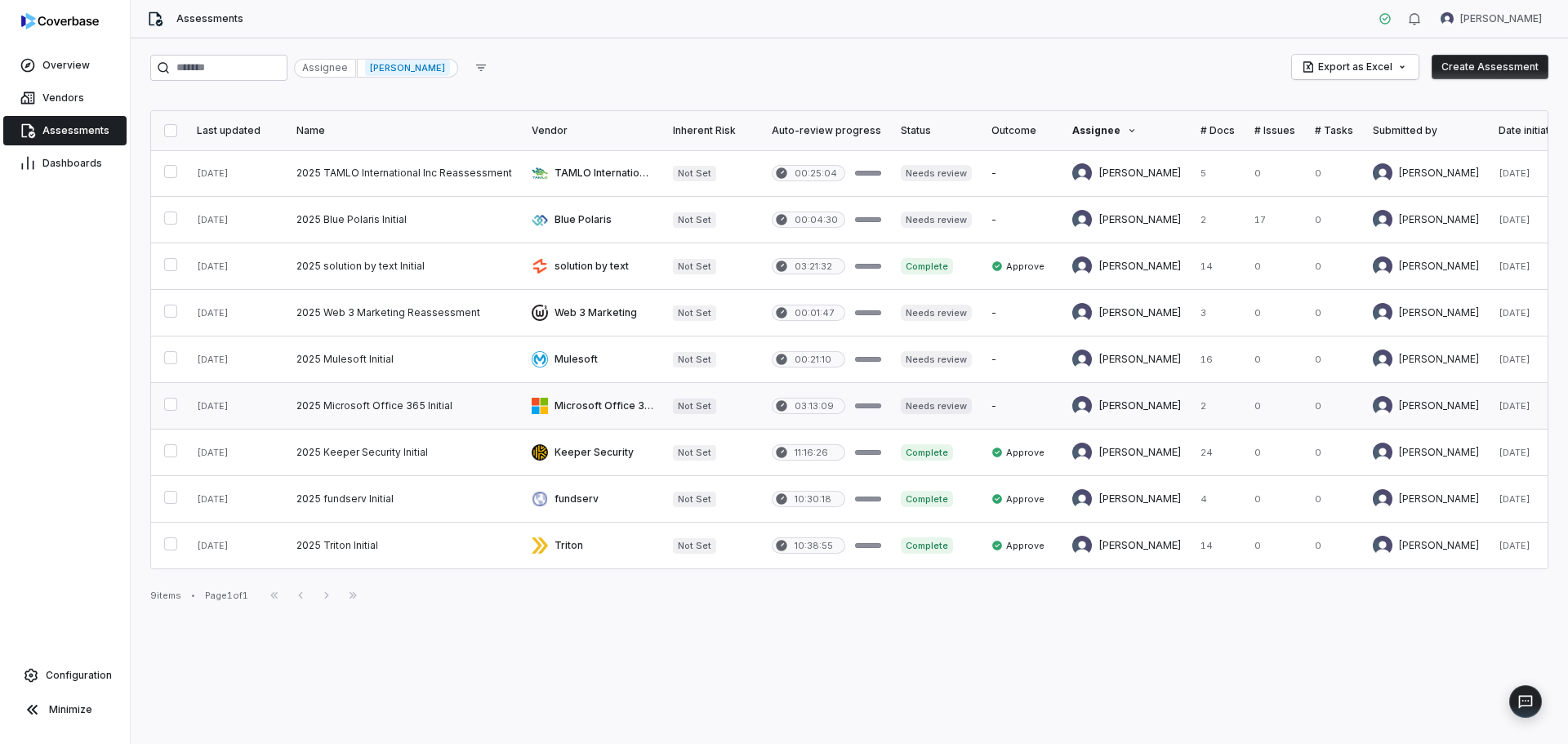
click at [351, 410] on link at bounding box center [404, 406] width 236 height 46
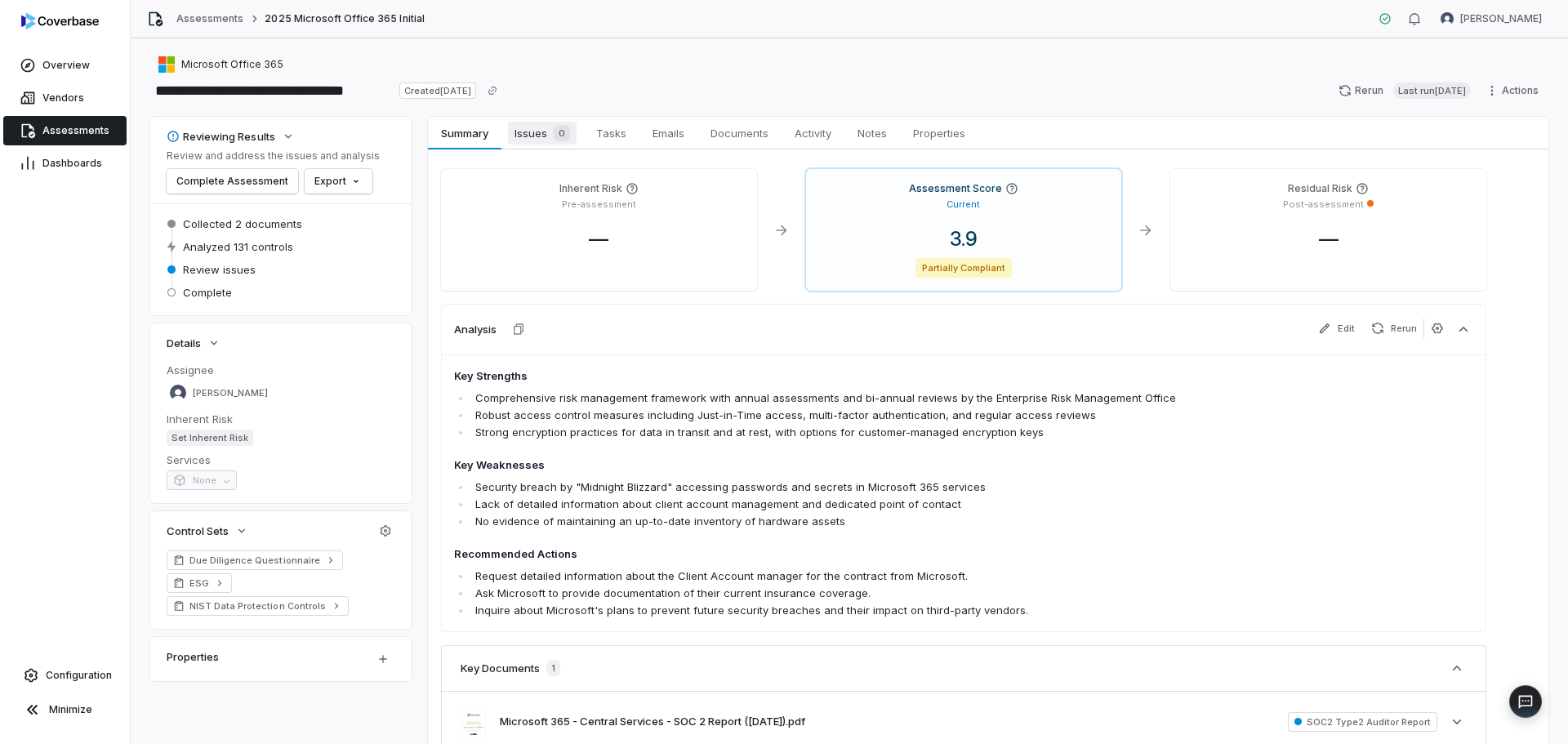
click at [543, 136] on span "Issues 0" at bounding box center [543, 132] width 68 height 22
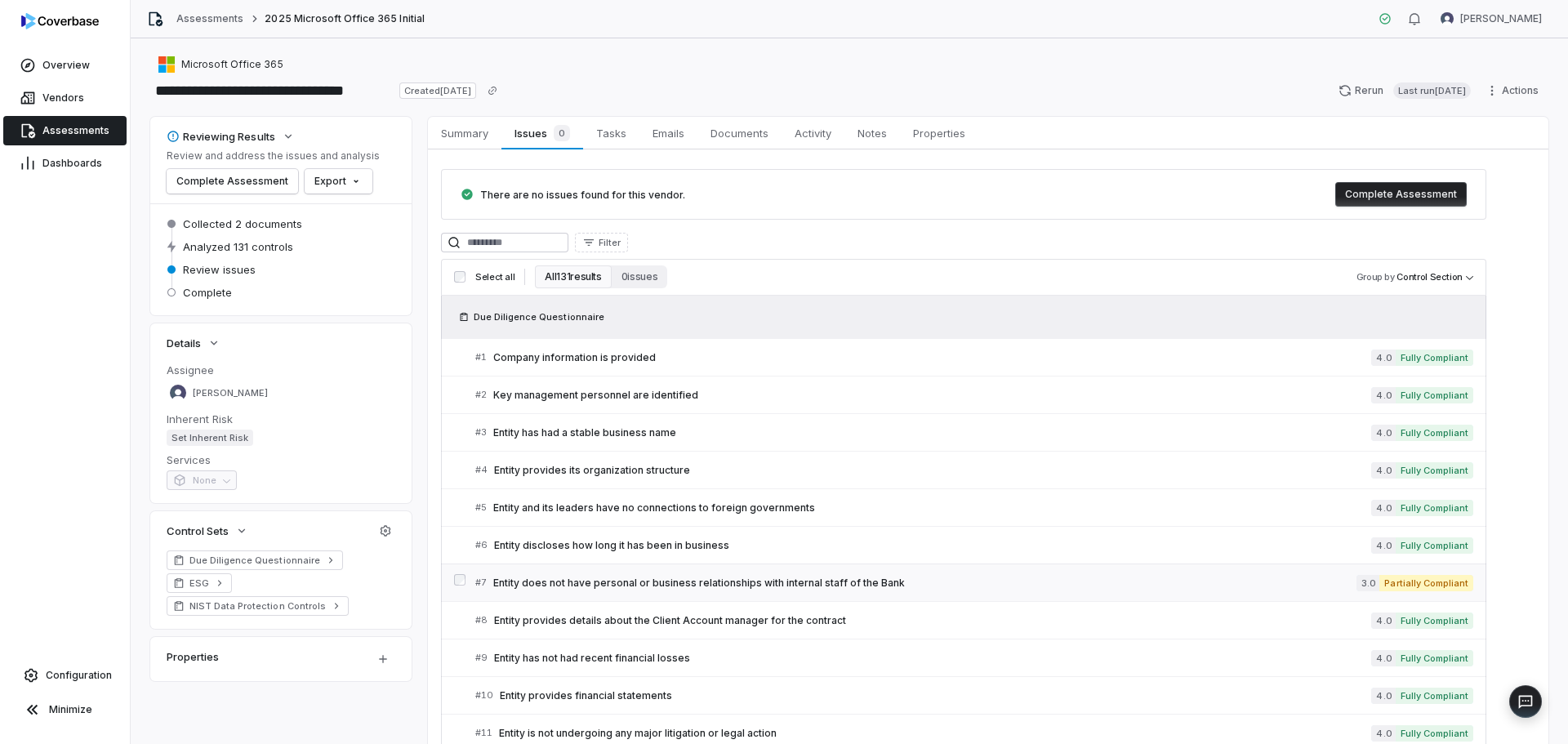
click at [860, 577] on span "Entity does not have personal or business relationships with internal staff of …" at bounding box center [925, 583] width 863 height 13
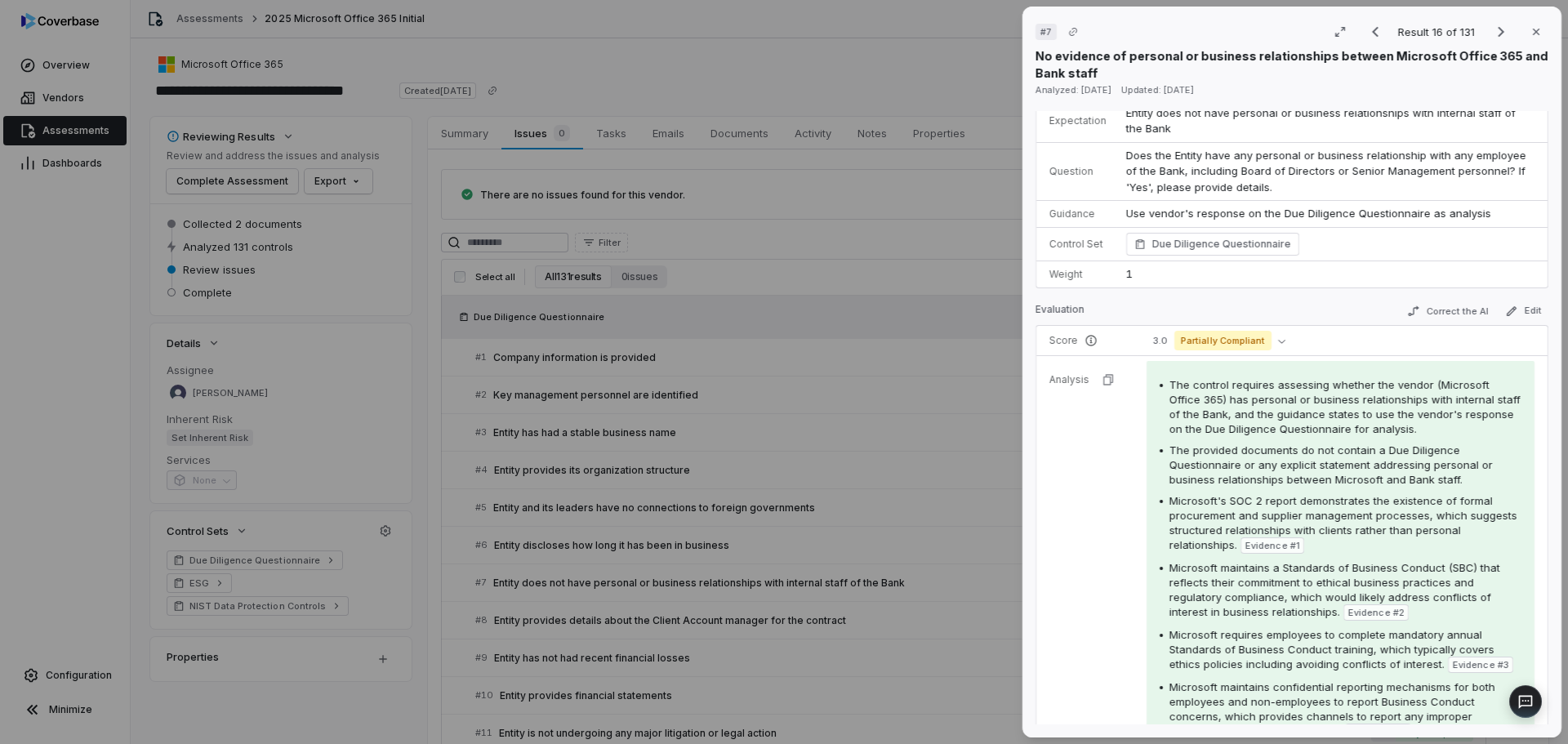
scroll to position [163, 0]
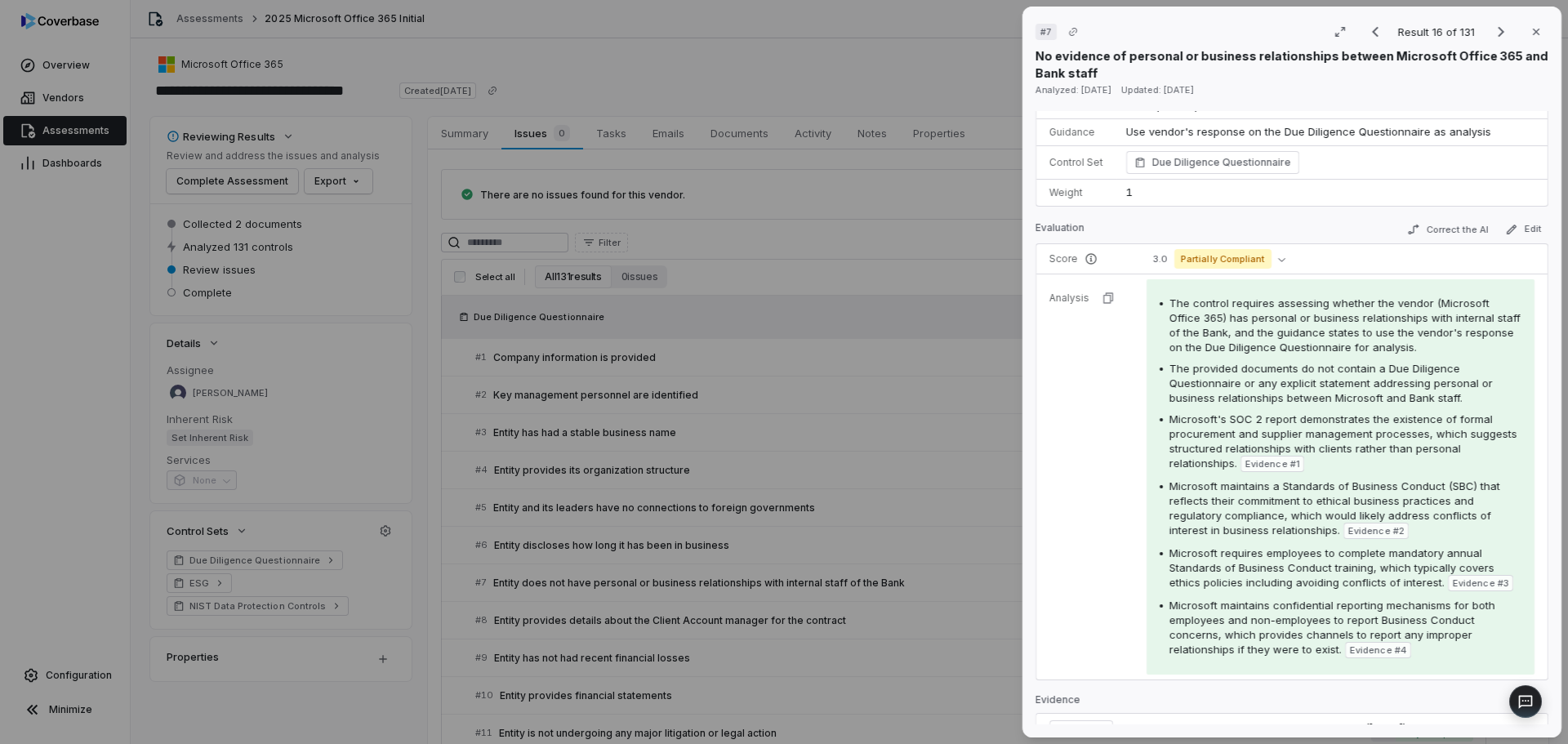
click at [678, 324] on div "# 7 Result 16 of 131 Close No evidence of personal or business relationships be…" at bounding box center [784, 372] width 1568 height 744
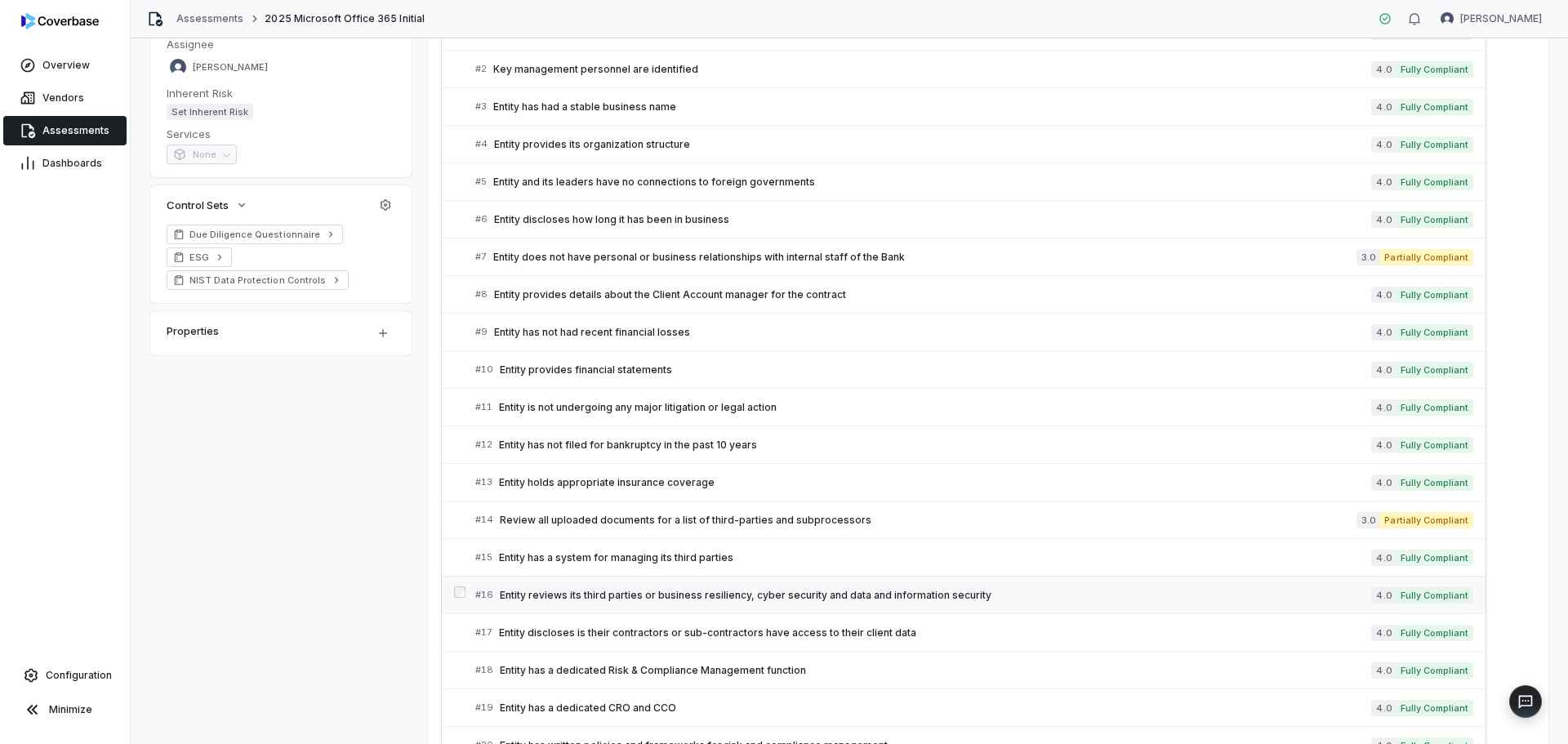
scroll to position [327, 0]
click at [673, 521] on span "Review all uploaded documents for a list of third-parties and subprocessors" at bounding box center [928, 519] width 856 height 13
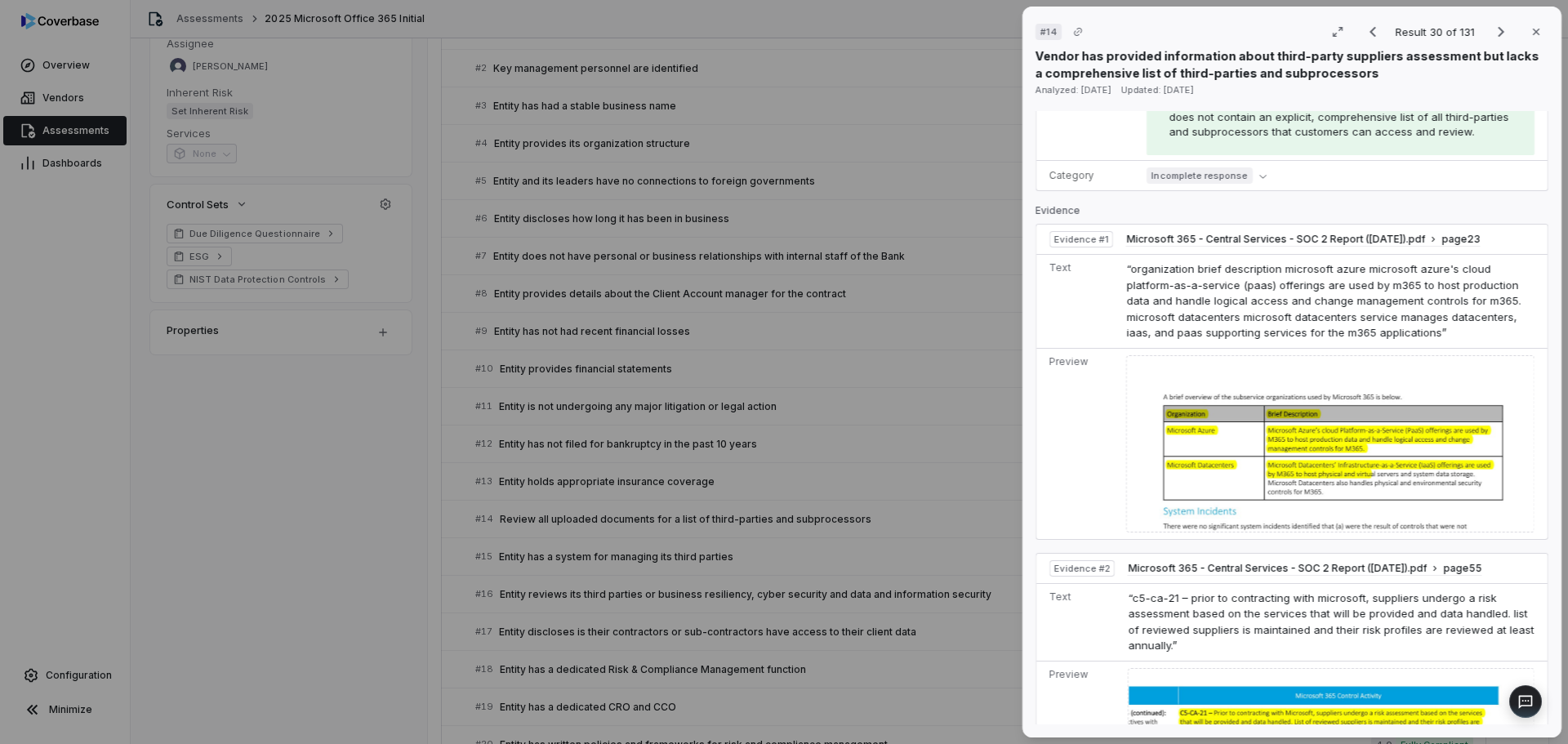
scroll to position [572, 0]
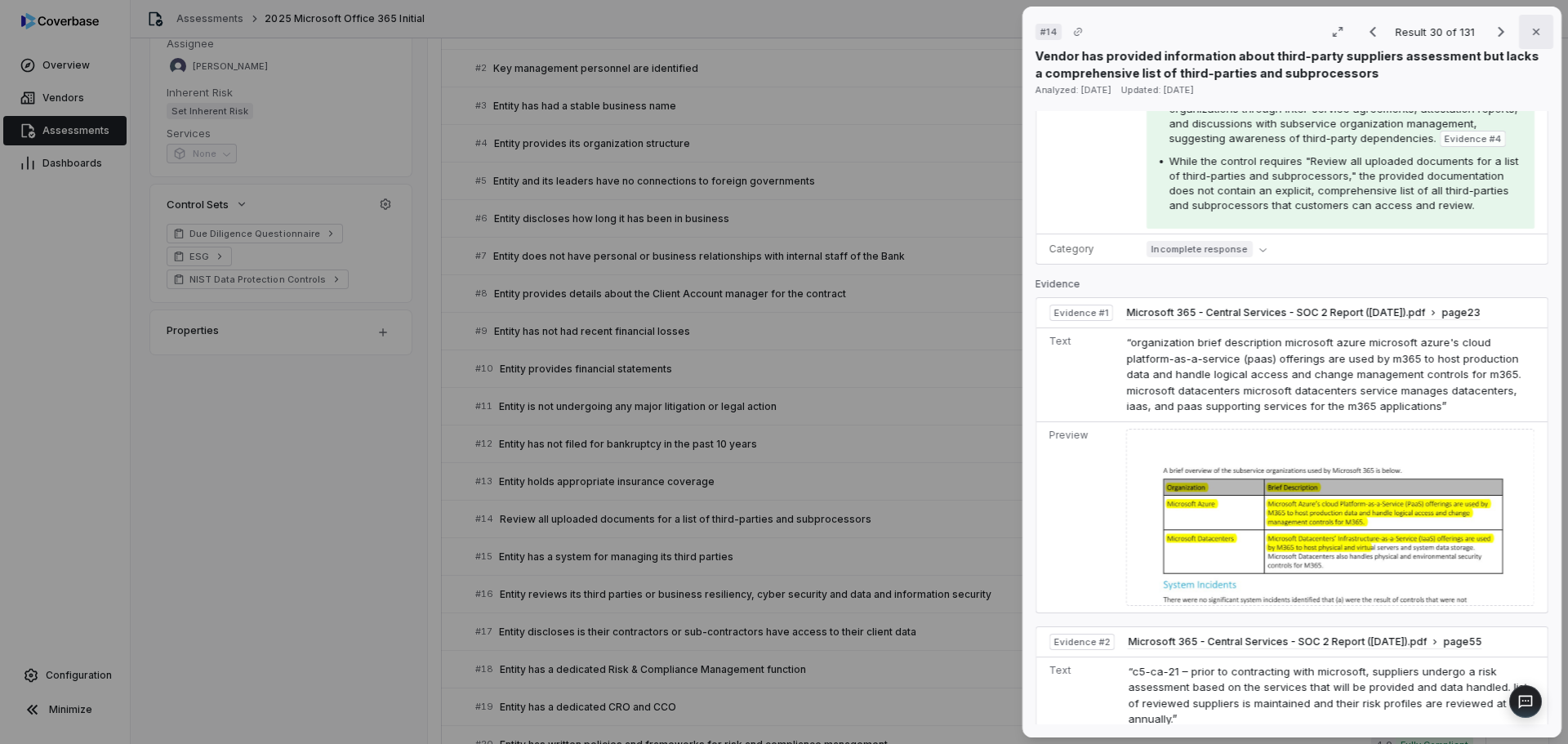
click at [1053, 29] on icon "button" at bounding box center [1535, 31] width 13 height 13
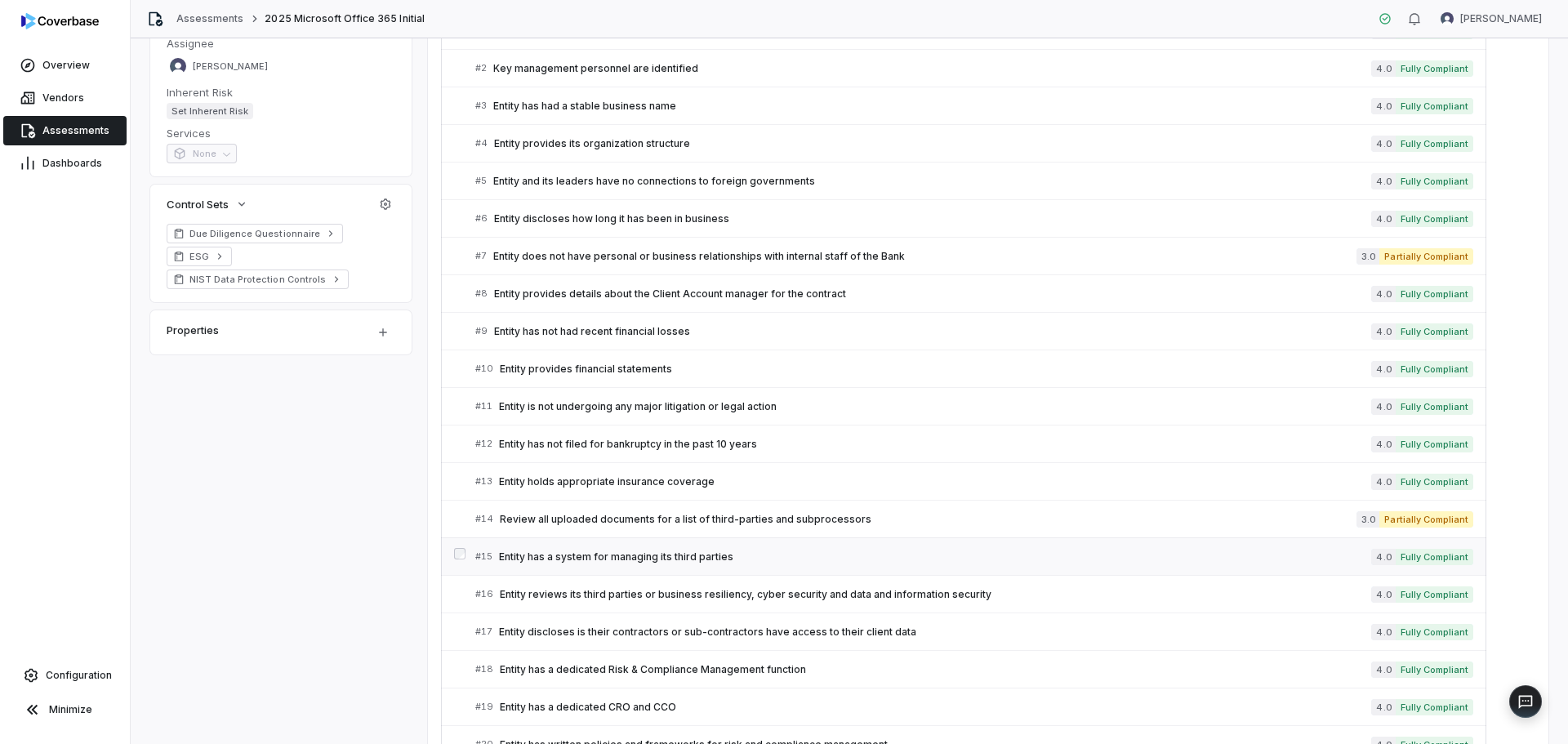
scroll to position [653, 0]
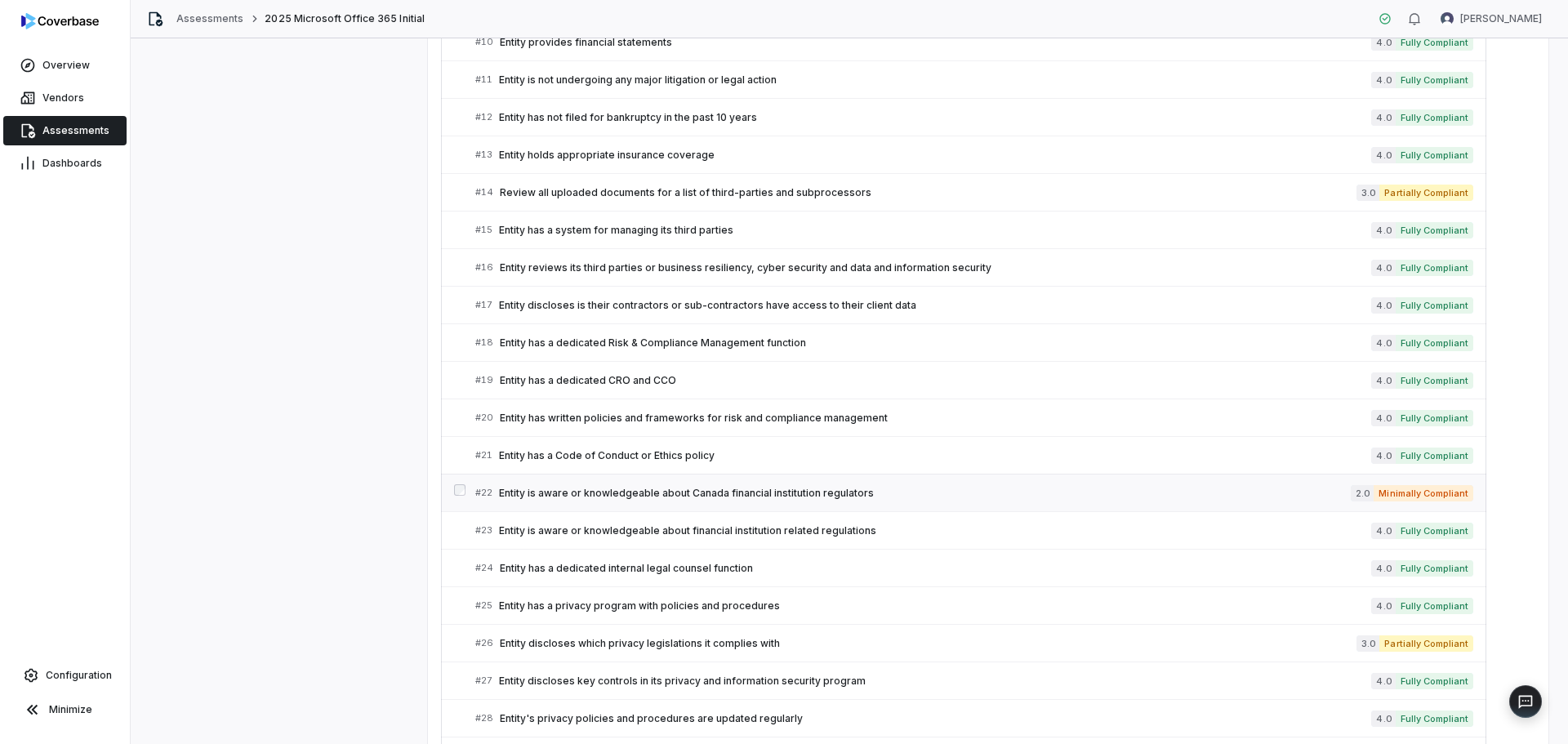
click at [847, 494] on span "Entity is aware or knowledgeable about Canada financial institution regulators" at bounding box center [924, 493] width 851 height 13
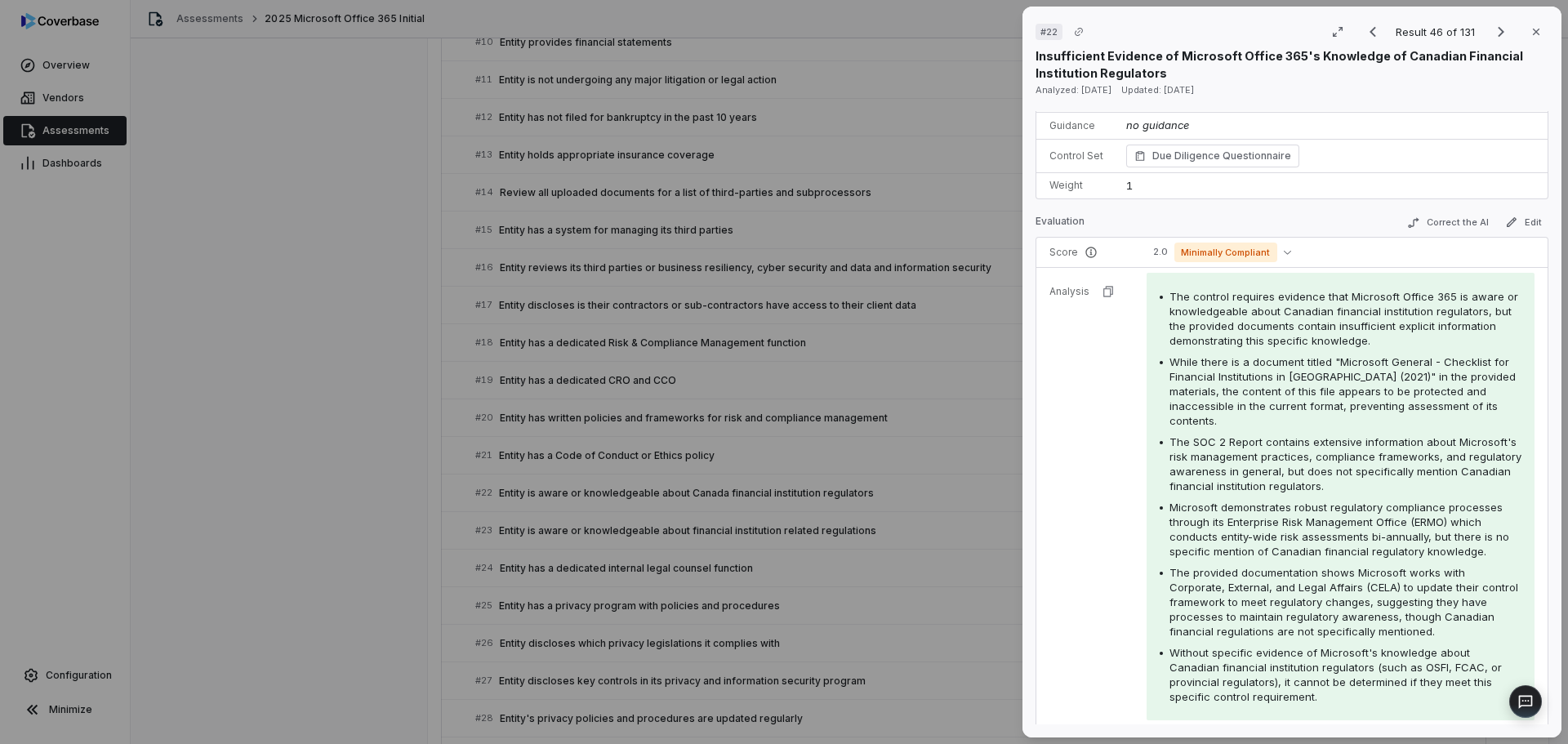
scroll to position [163, 0]
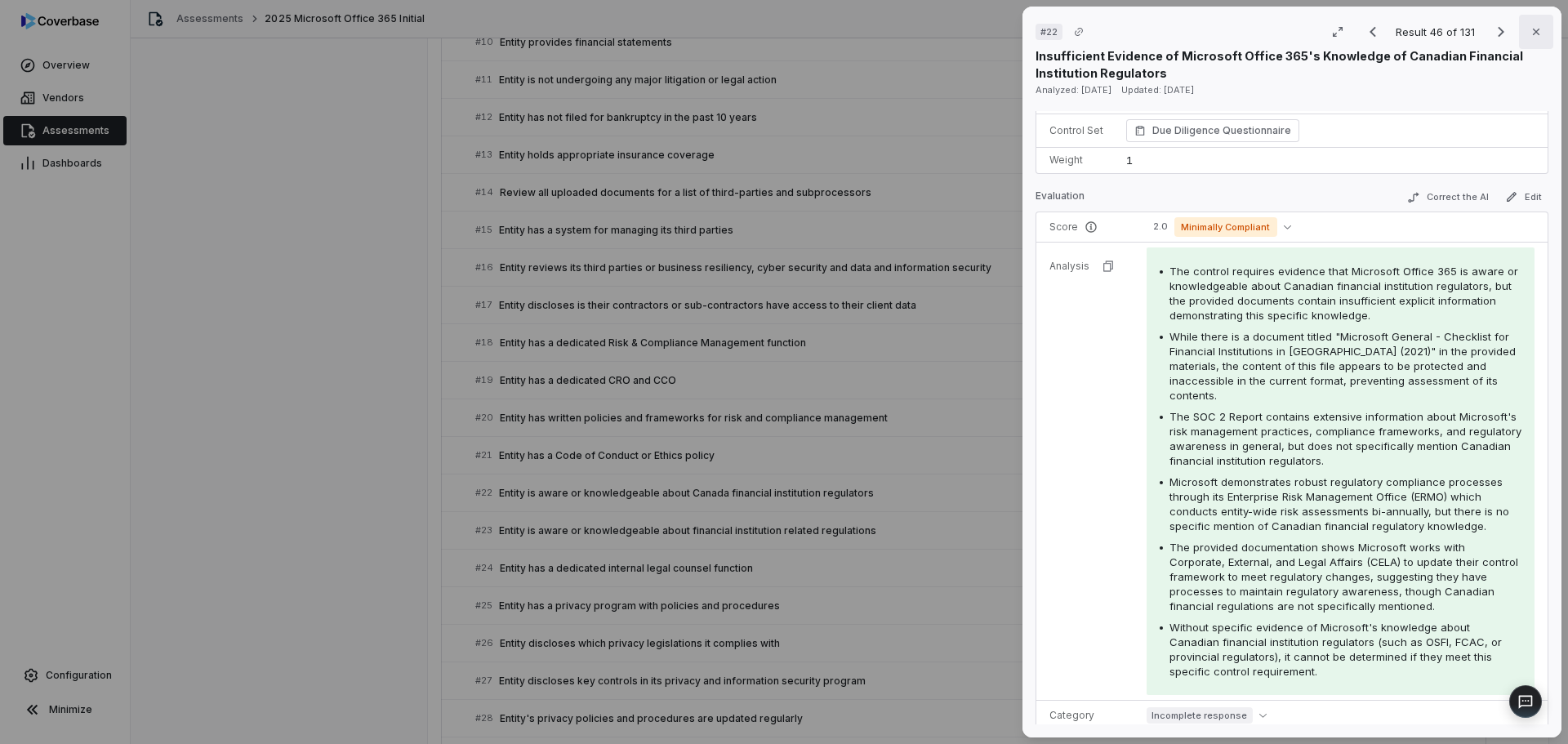
click at [1053, 38] on button "Close" at bounding box center [1536, 31] width 34 height 34
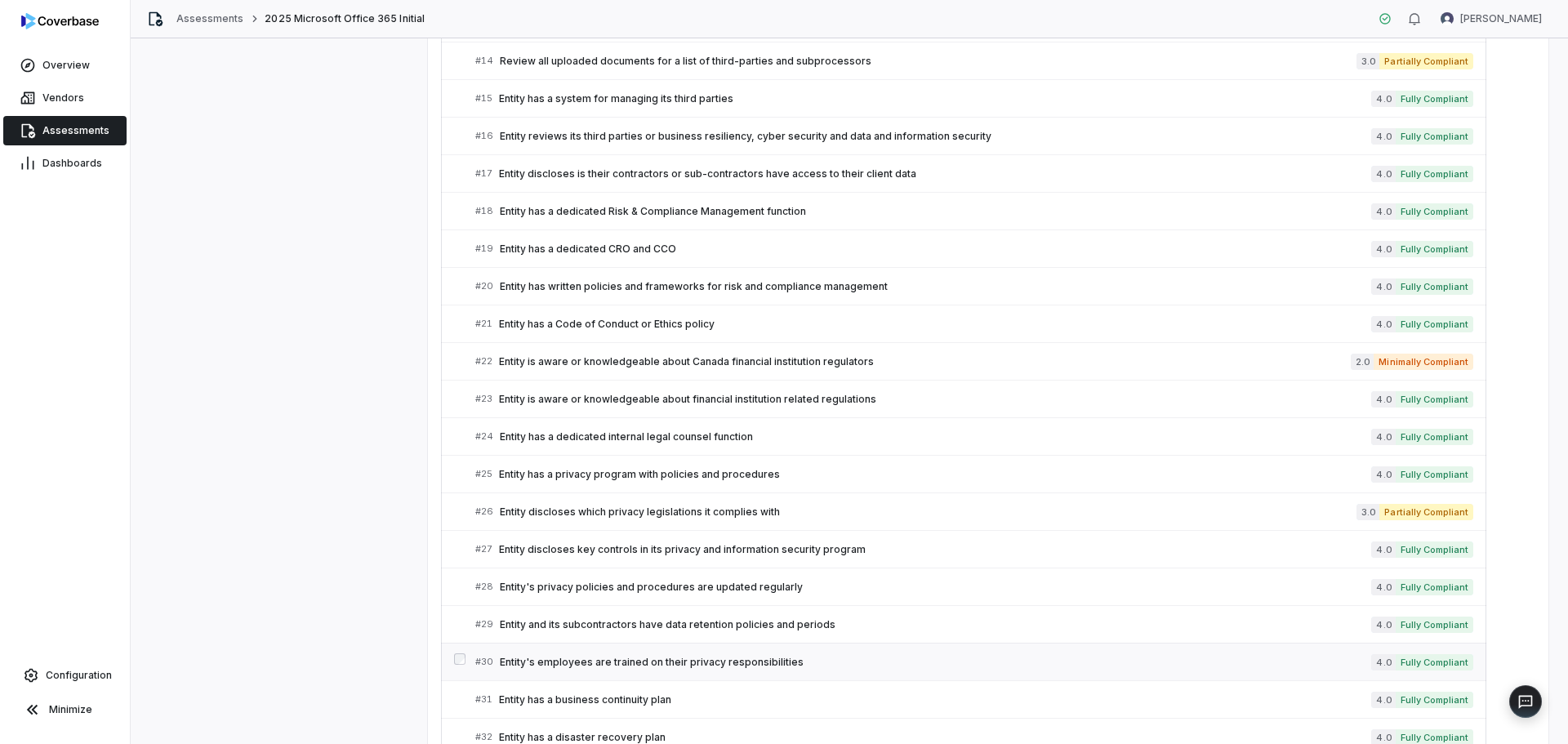
scroll to position [1062, 0]
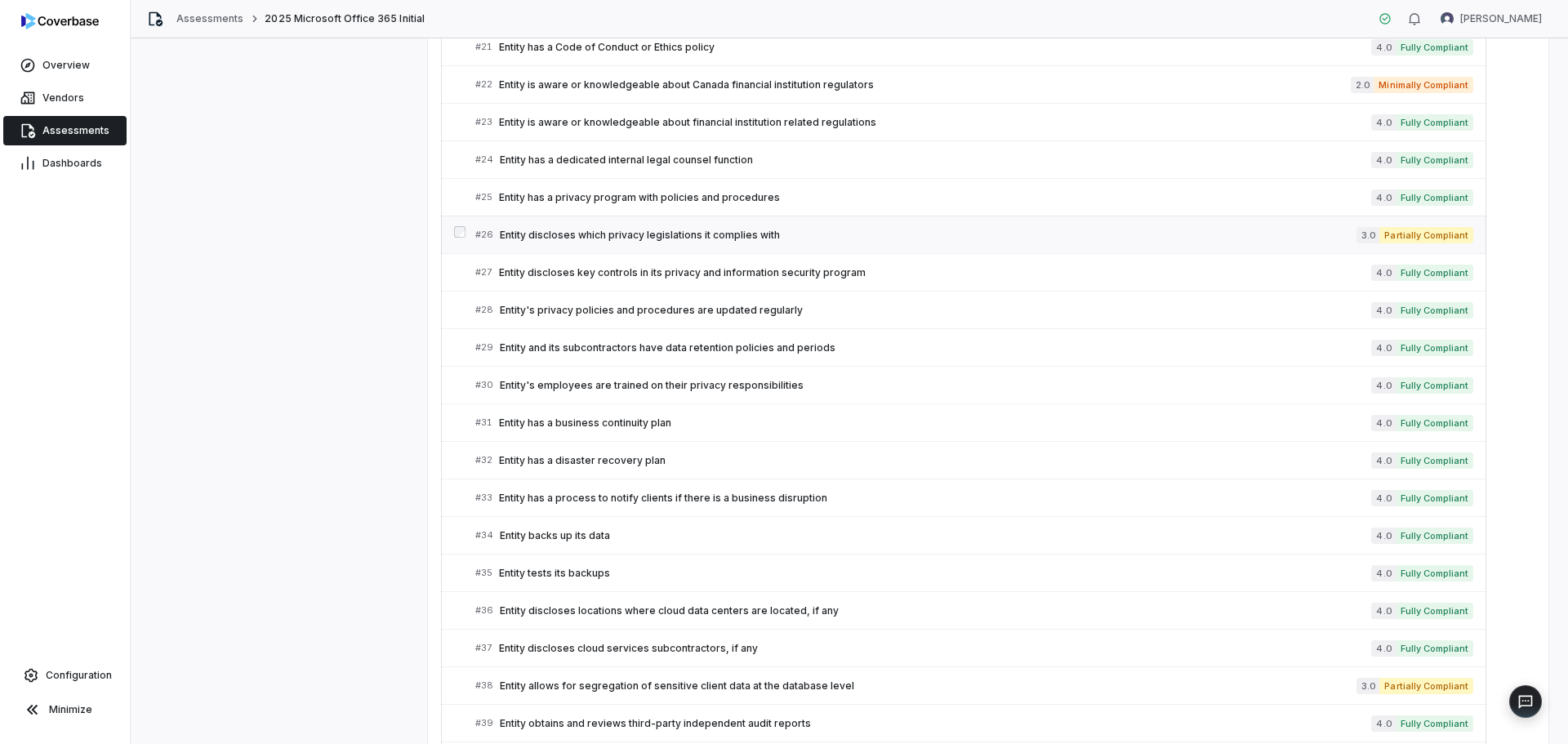
click at [1053, 243] on link "# 26 Entity discloses which privacy legislations it complies with 3.0 Partially…" at bounding box center [974, 235] width 998 height 37
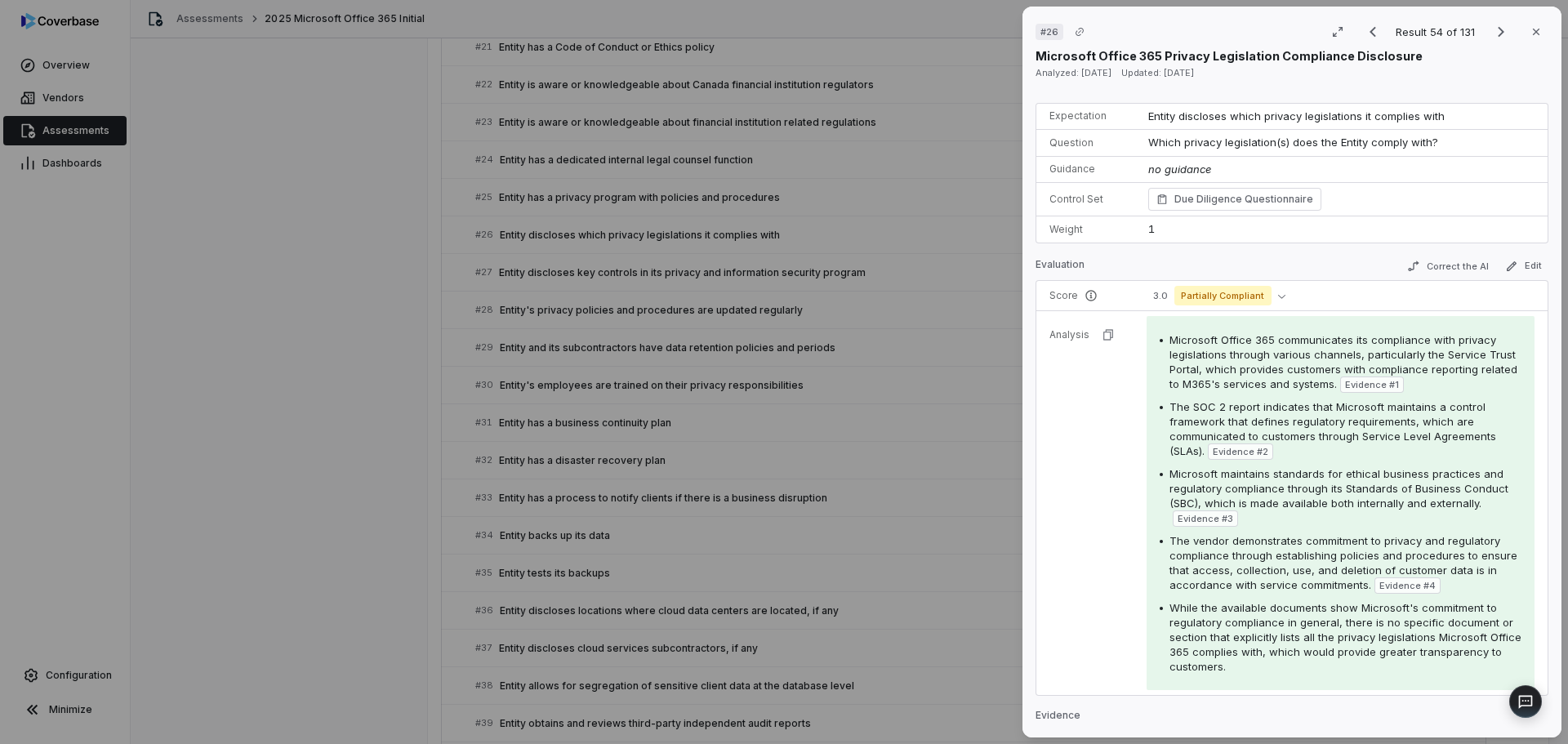
scroll to position [163, 0]
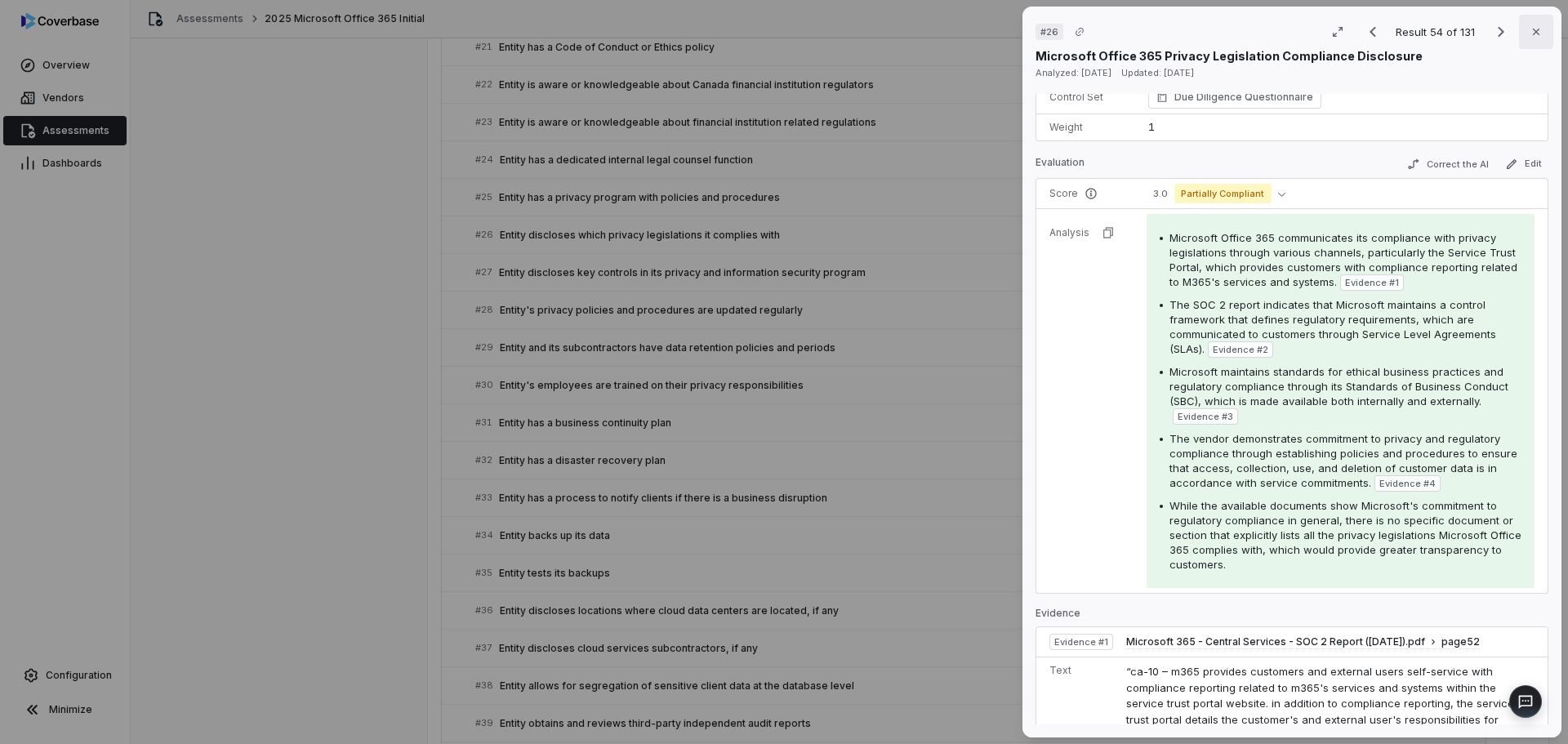
click at [1053, 31] on icon "button" at bounding box center [1535, 31] width 13 height 13
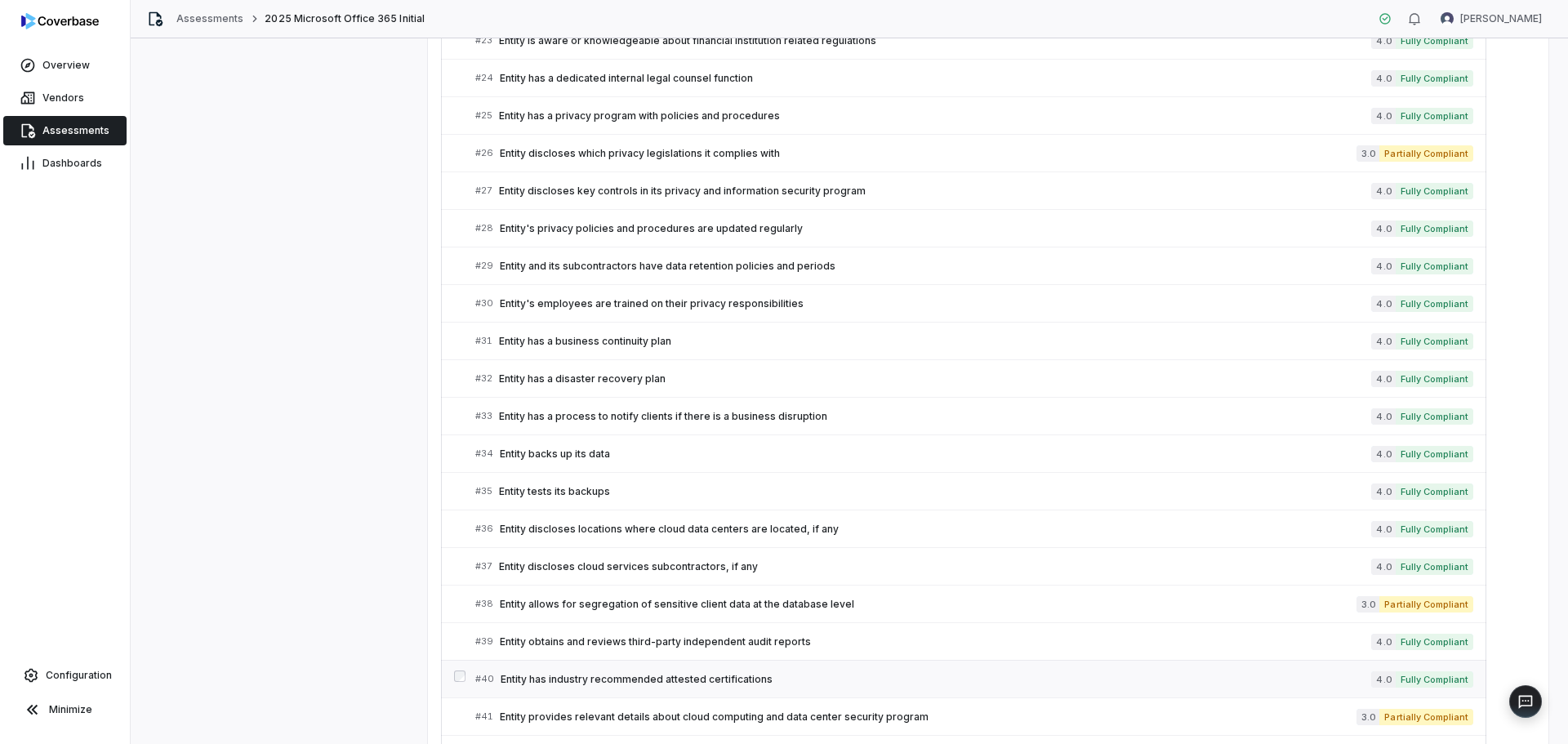
scroll to position [1225, 0]
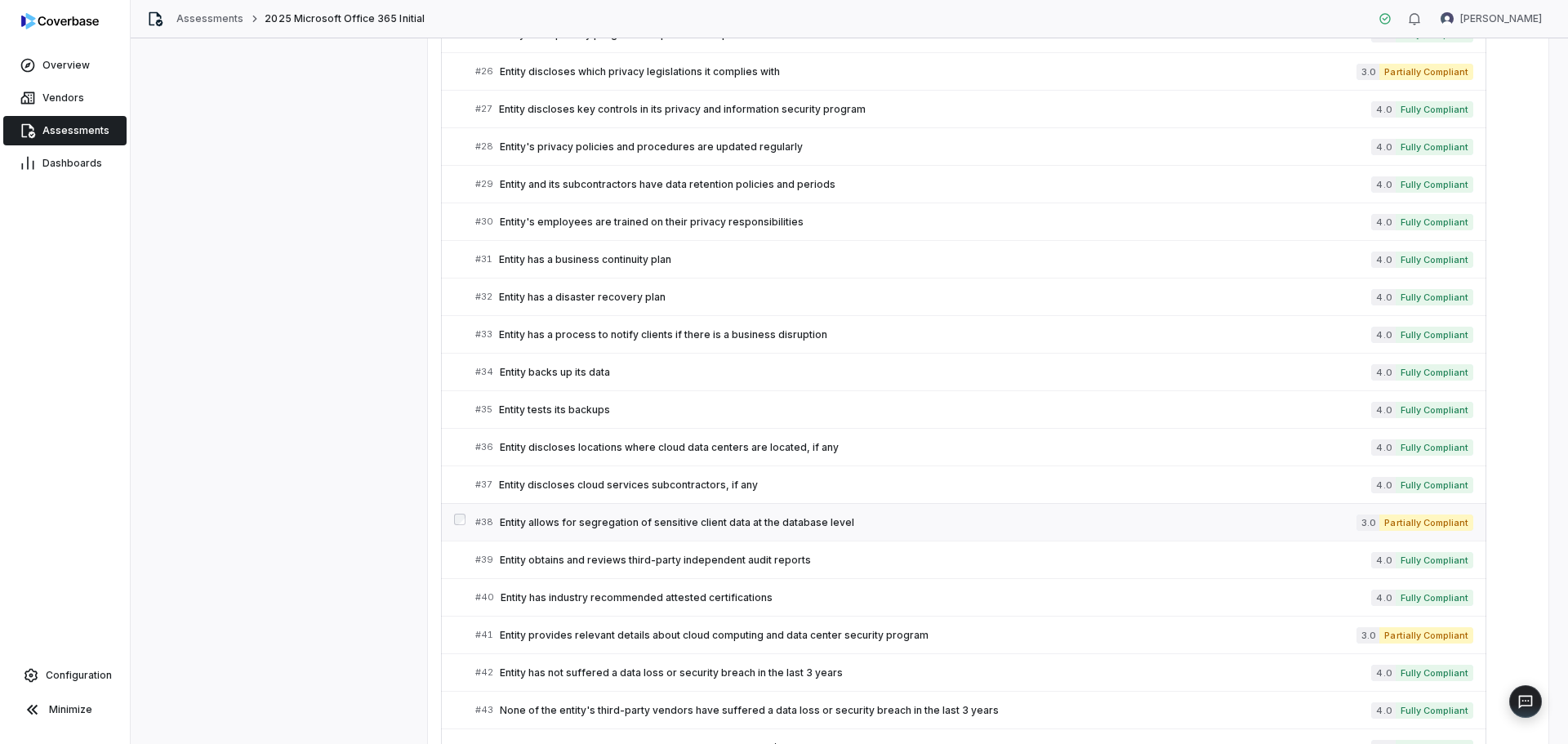
click at [806, 524] on span "Entity allows for segregation of sensitive client data at the database level" at bounding box center [928, 522] width 856 height 13
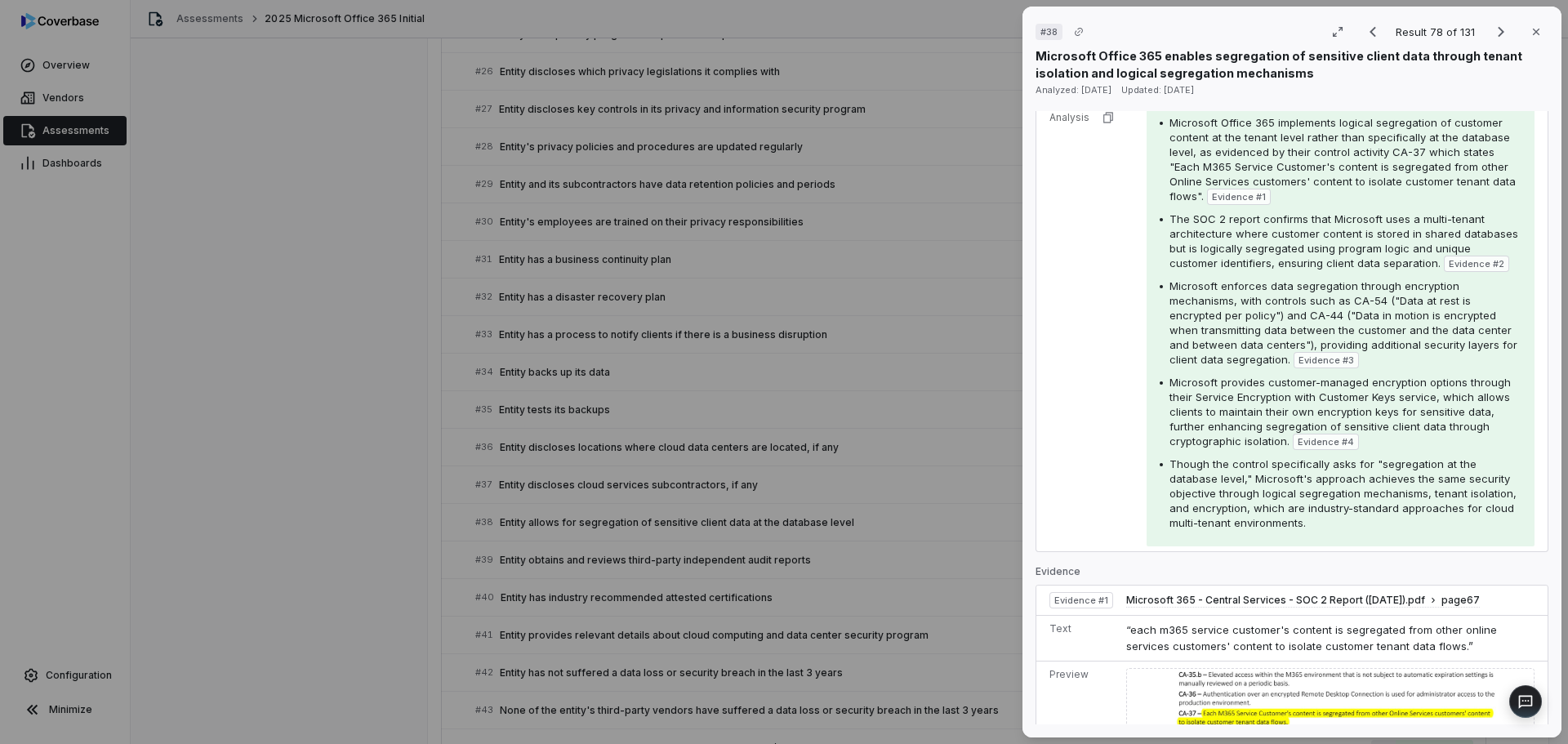
scroll to position [327, 0]
click at [1053, 32] on icon "button" at bounding box center [1535, 31] width 13 height 13
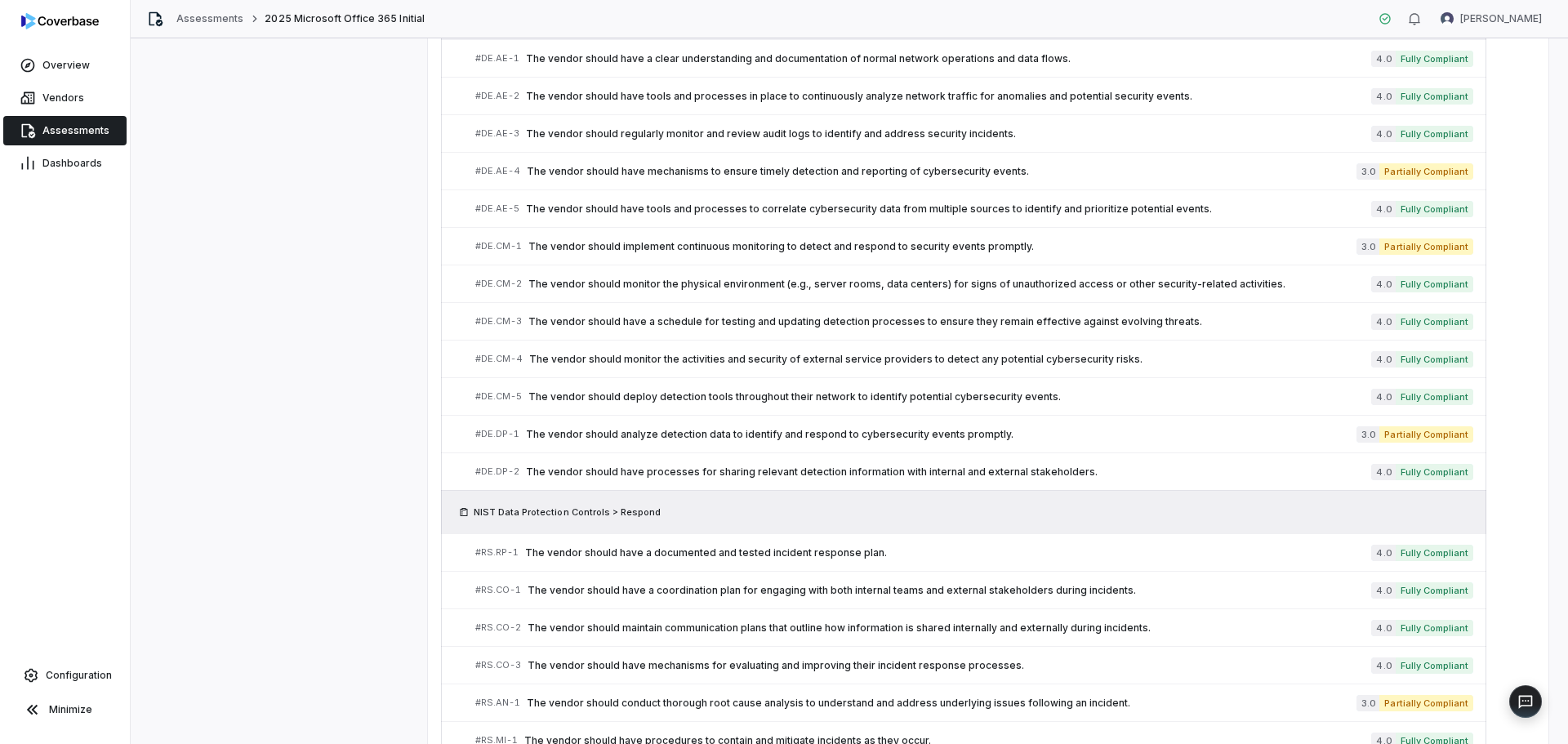
scroll to position [4846, 0]
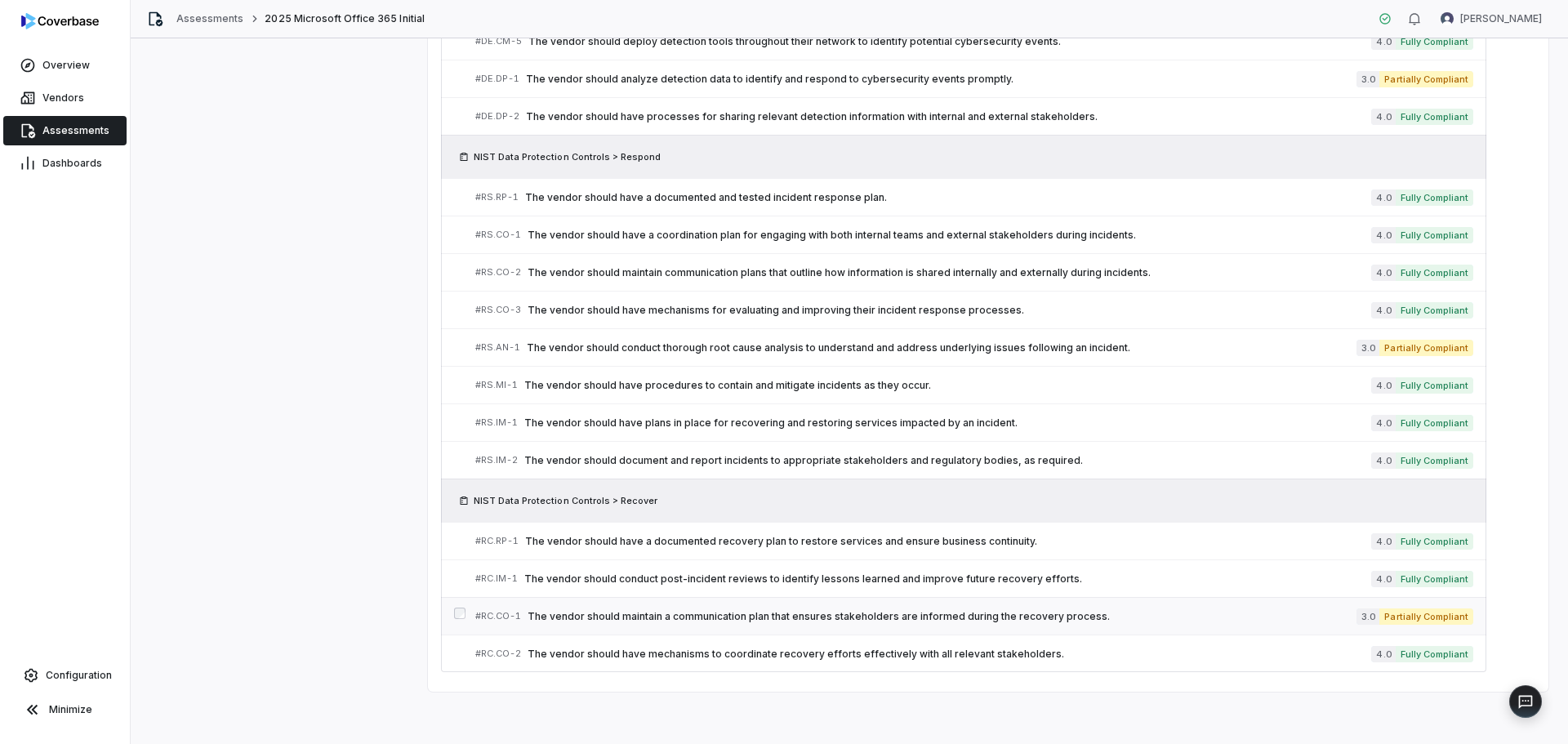
click at [1053, 617] on span "The vendor should maintain a communication plan that ensures stakeholders are i…" at bounding box center [942, 616] width 829 height 13
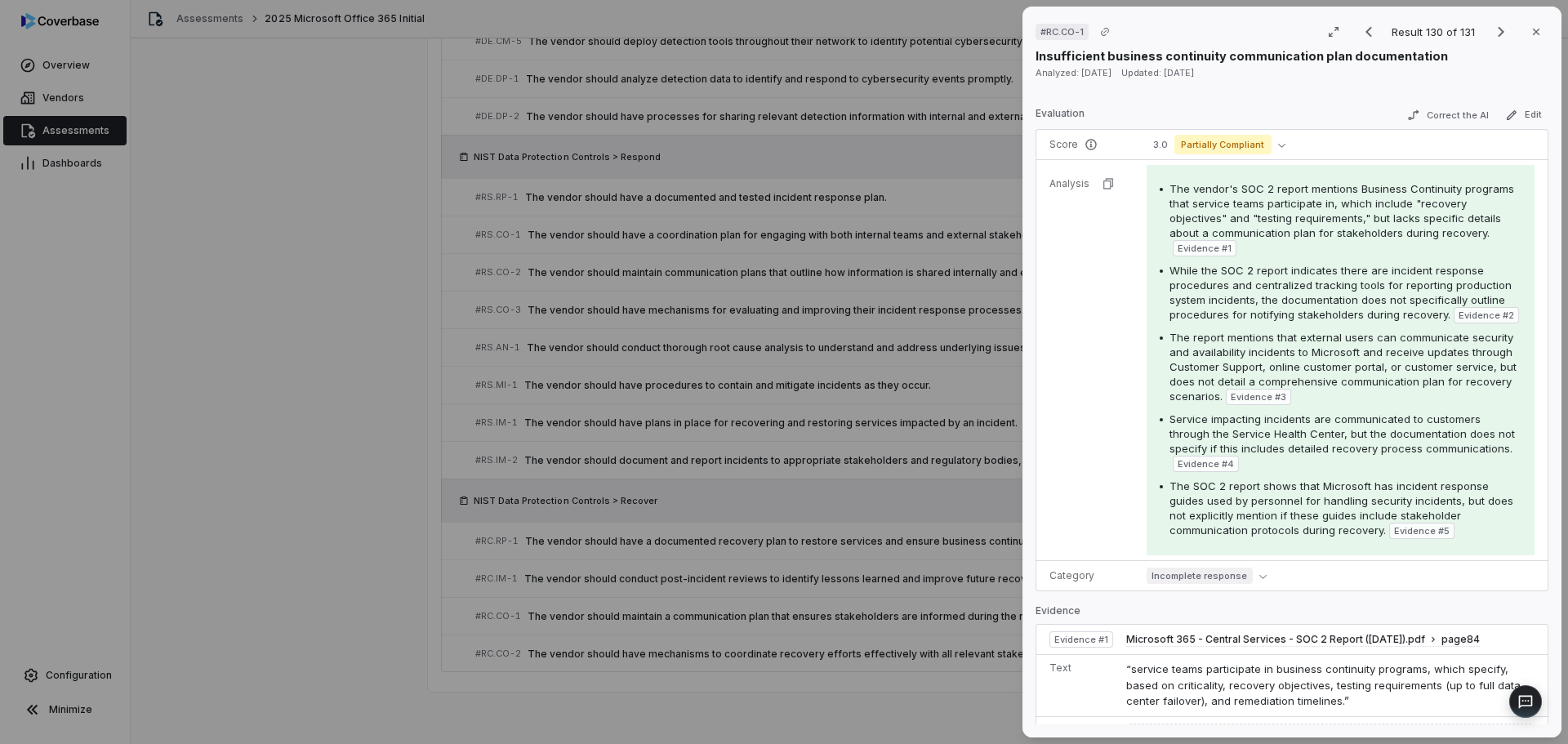
scroll to position [245, 0]
drag, startPoint x: 1493, startPoint y: 462, endPoint x: 1167, endPoint y: 435, distance: 327.1
click at [1053, 435] on div "Service impacting incidents are communicated to customers through the Service H…" at bounding box center [1340, 441] width 362 height 61
click at [1053, 454] on span "Service impacting incidents are communicated to customers through the Service H…" at bounding box center [1341, 432] width 345 height 42
drag, startPoint x: 1166, startPoint y: 429, endPoint x: 1498, endPoint y: 463, distance: 333.7
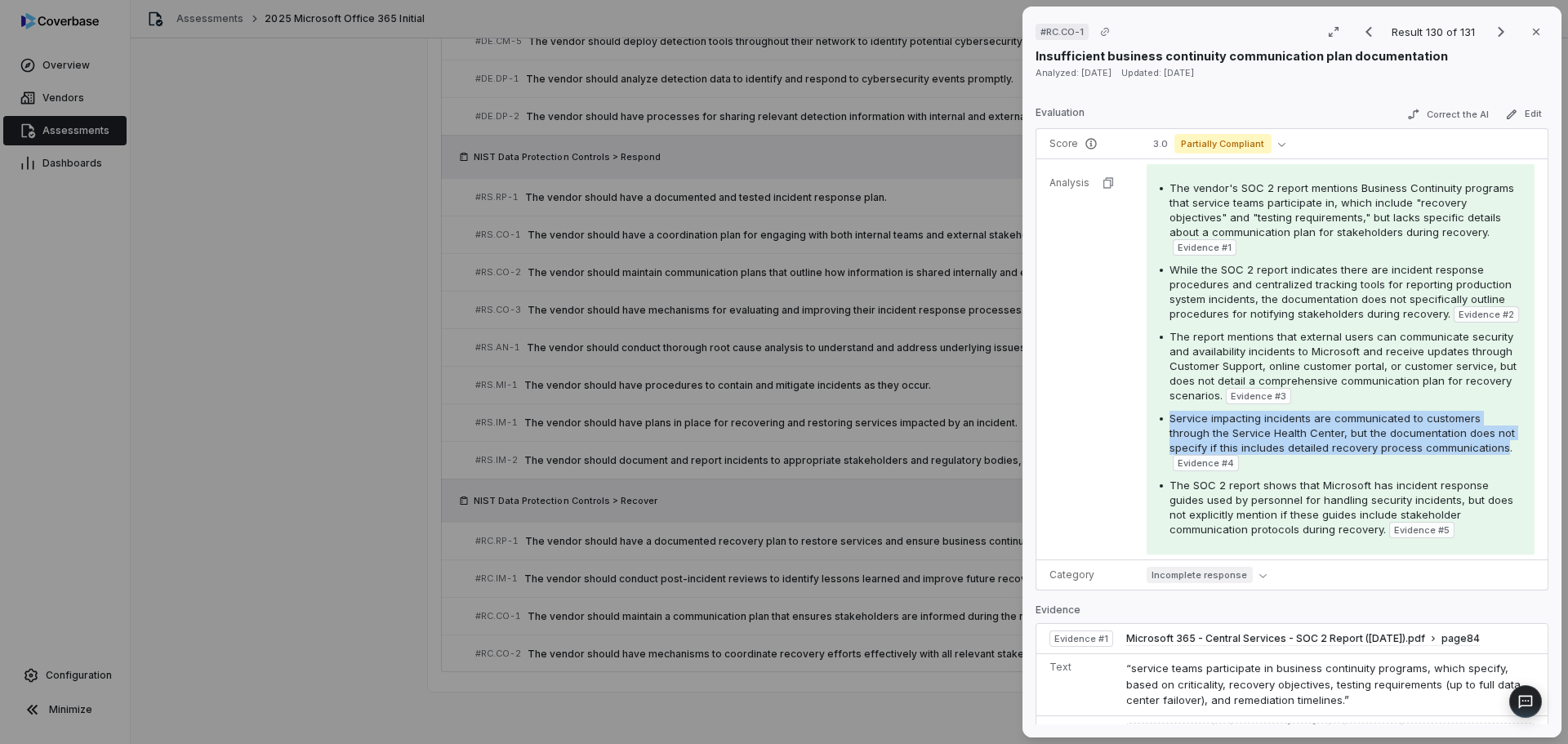
click at [1053, 463] on div "Service impacting incidents are communicated to customers through the Service H…" at bounding box center [1340, 441] width 362 height 61
copy span "Service impacting incidents are communicated to customers through the Service H…"
